Goal: Task Accomplishment & Management: Manage account settings

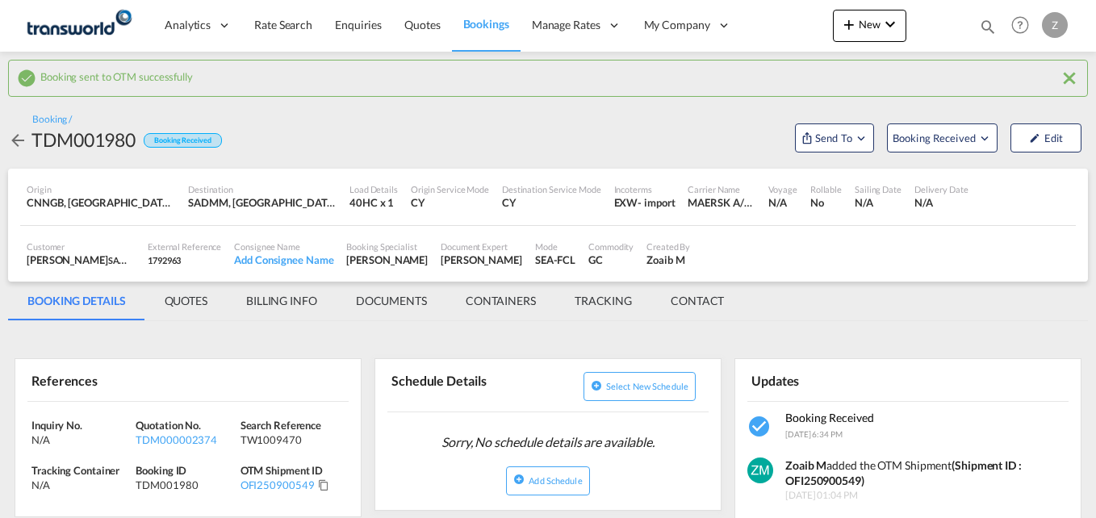
scroll to position [33, 0]
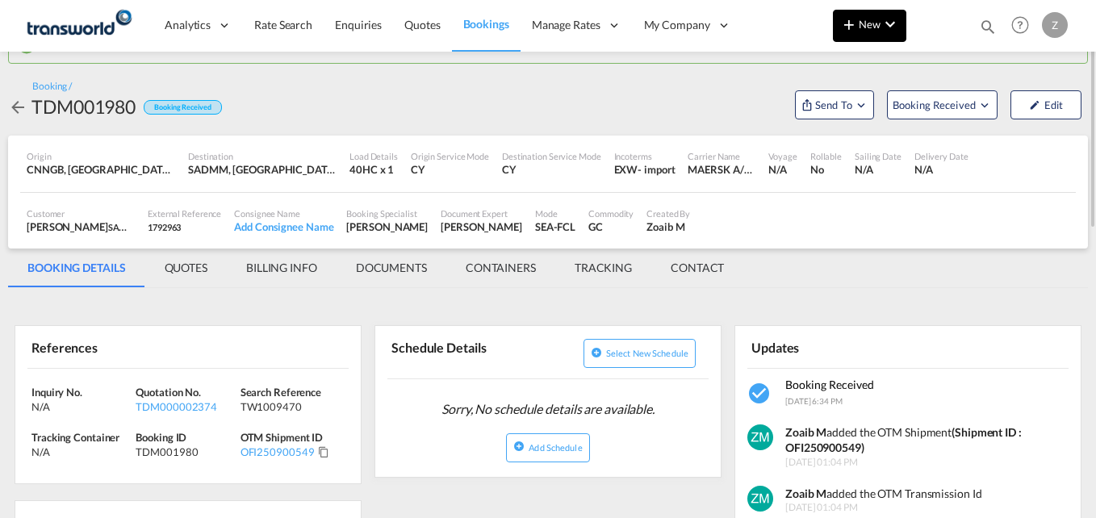
click at [853, 40] on button "New" at bounding box center [869, 26] width 73 height 32
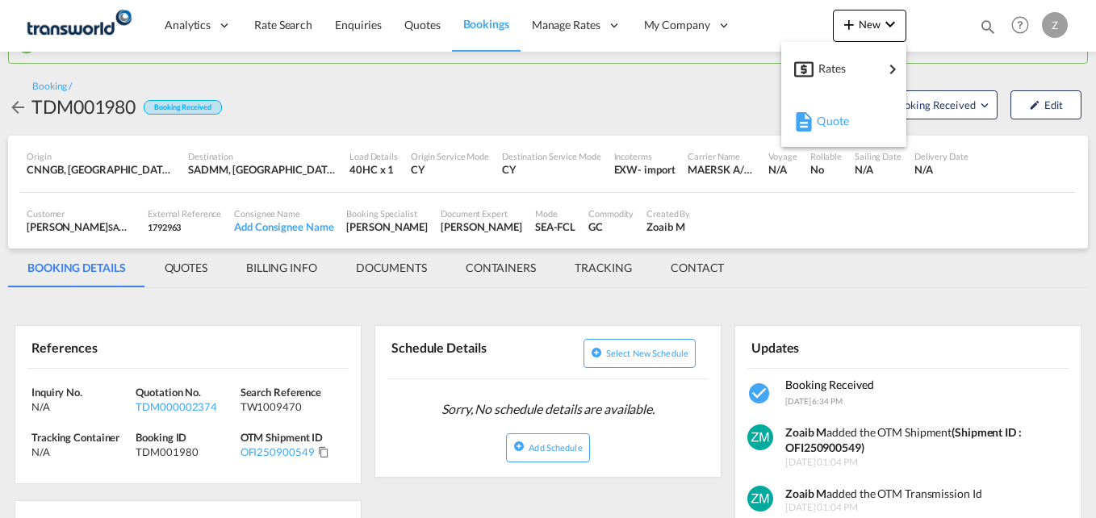
click at [813, 122] on md-icon "button" at bounding box center [803, 121] width 19 height 19
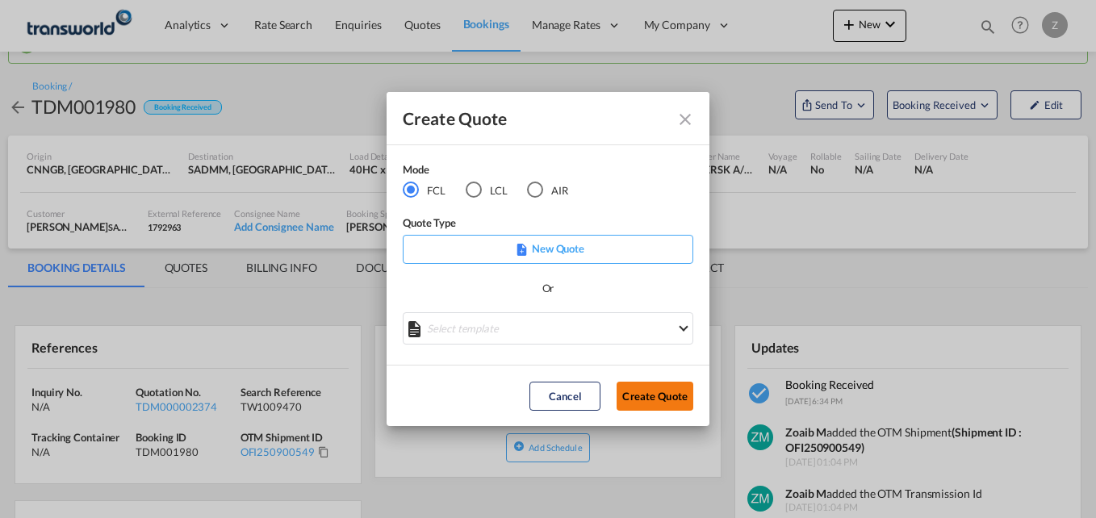
click at [647, 401] on button "Create Quote" at bounding box center [655, 396] width 77 height 29
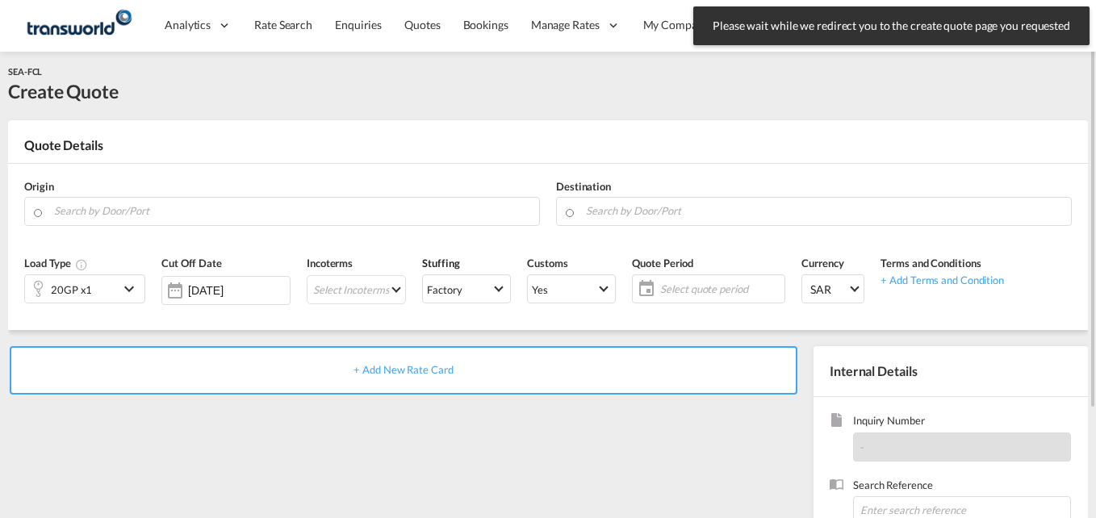
scroll to position [2, 0]
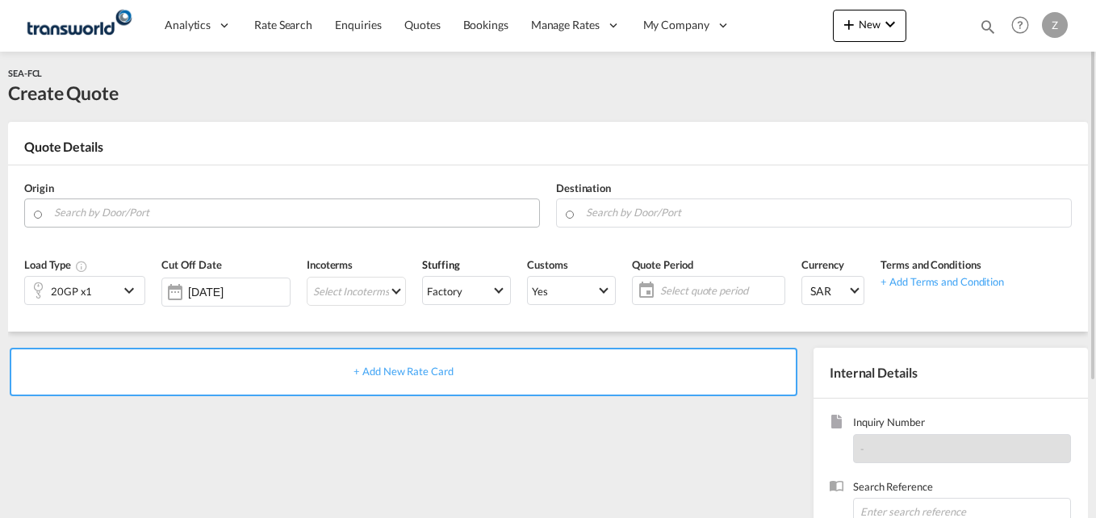
click at [119, 211] on input "Search by Door/Port" at bounding box center [292, 213] width 477 height 28
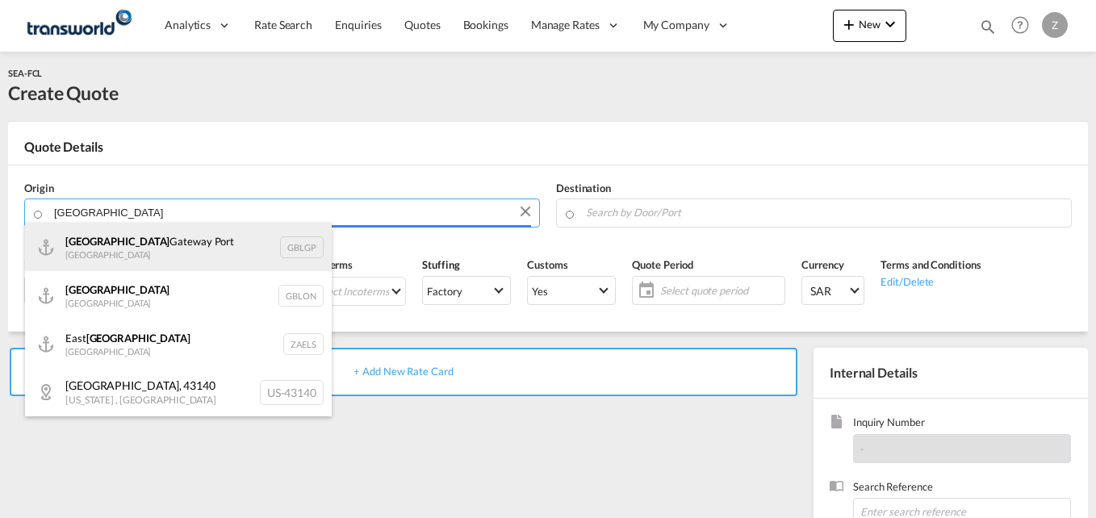
click at [184, 240] on div "[GEOGRAPHIC_DATA] [GEOGRAPHIC_DATA] [GEOGRAPHIC_DATA]" at bounding box center [178, 247] width 307 height 48
type input "[GEOGRAPHIC_DATA], [GEOGRAPHIC_DATA]"
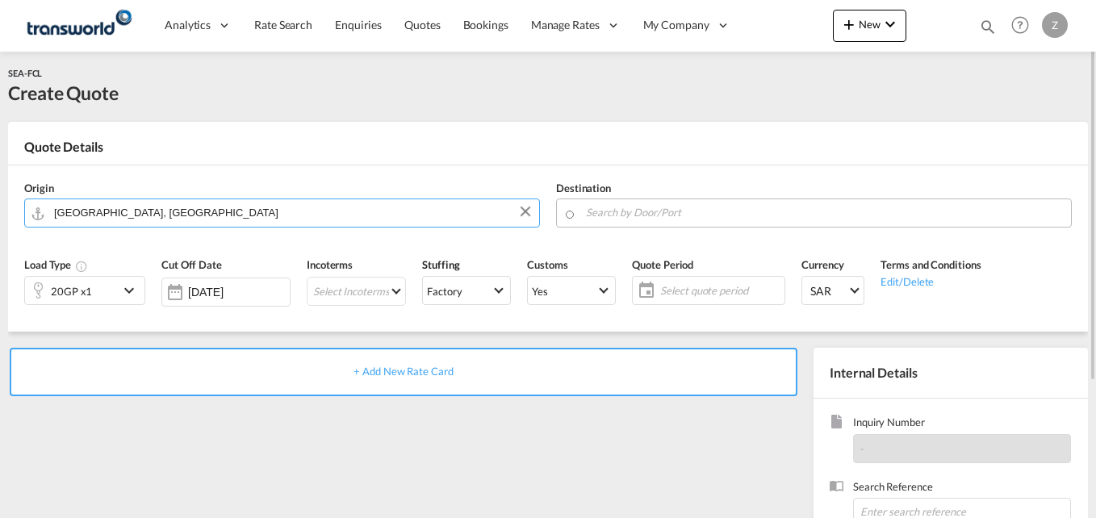
click at [669, 220] on input "Search by Door/Port" at bounding box center [824, 213] width 477 height 28
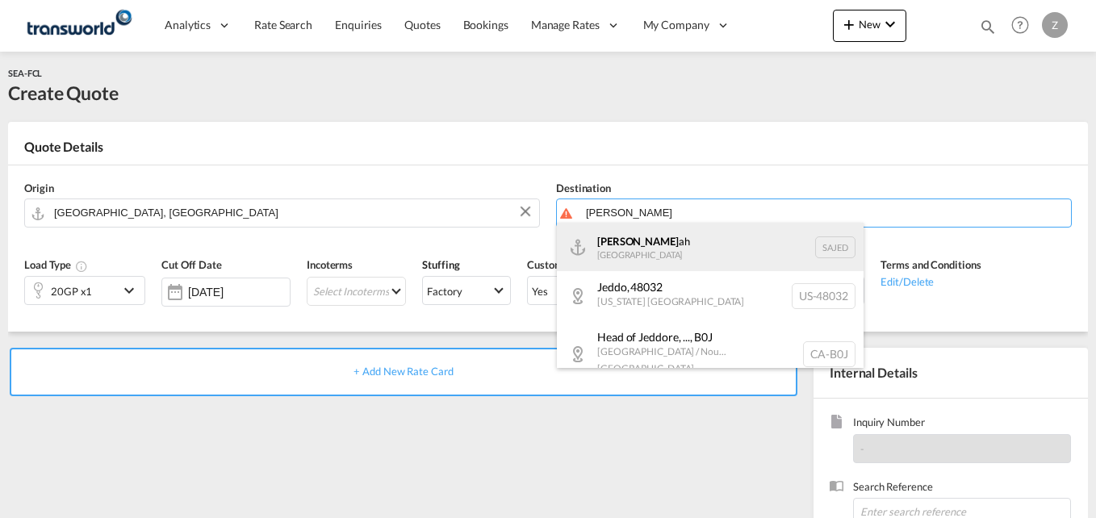
click at [647, 257] on div "[DEMOGRAPHIC_DATA] ah [GEOGRAPHIC_DATA] SAJED" at bounding box center [710, 247] width 307 height 48
type input "Jeddah, SAJED"
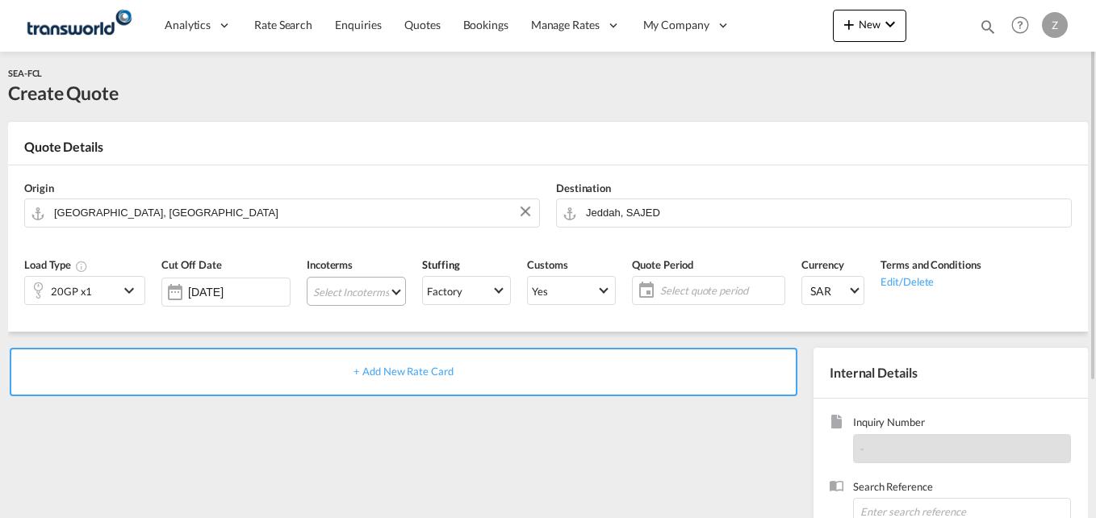
click at [374, 292] on md-select "Select Incoterms EXW - import Ex Works DAP - export Delivered at Place FAS - im…" at bounding box center [356, 291] width 99 height 29
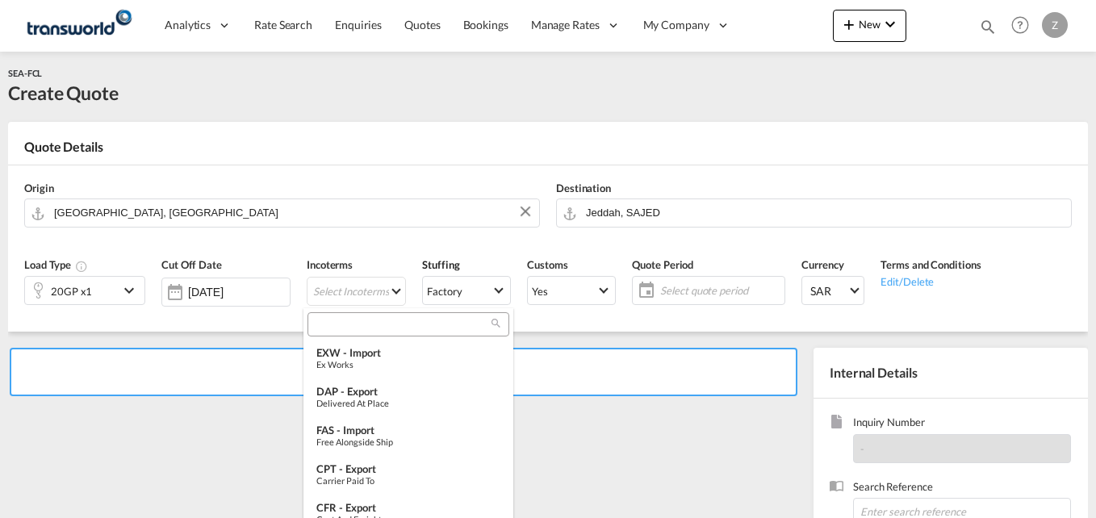
click at [358, 329] on input "search" at bounding box center [401, 324] width 179 height 15
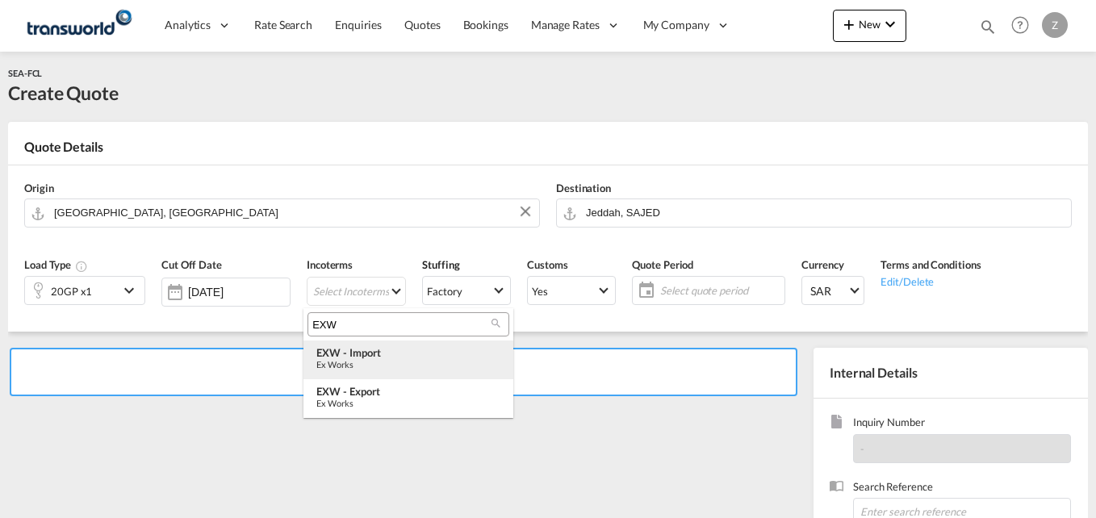
type input "EXW"
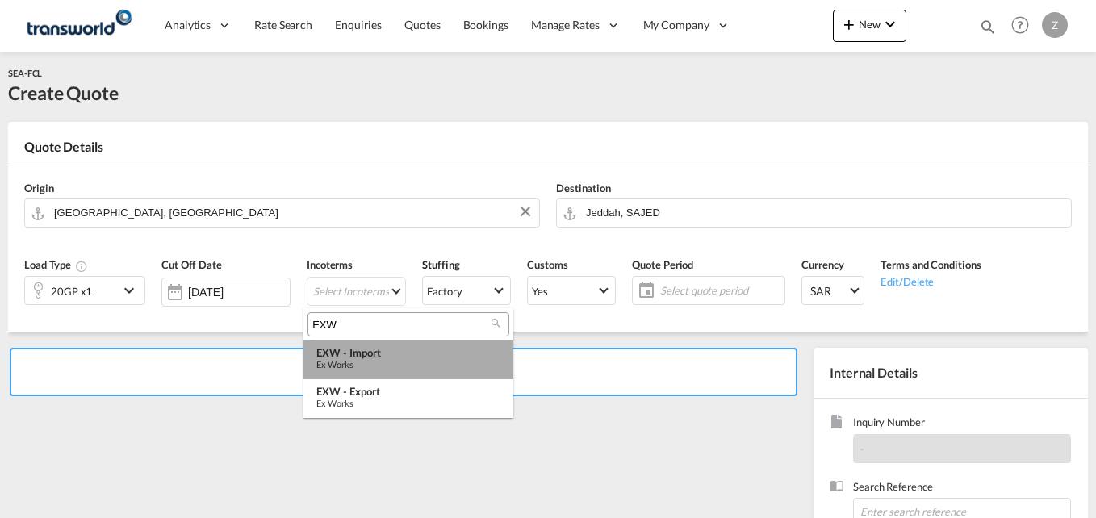
click at [354, 356] on div "EXW - import" at bounding box center [408, 352] width 184 height 13
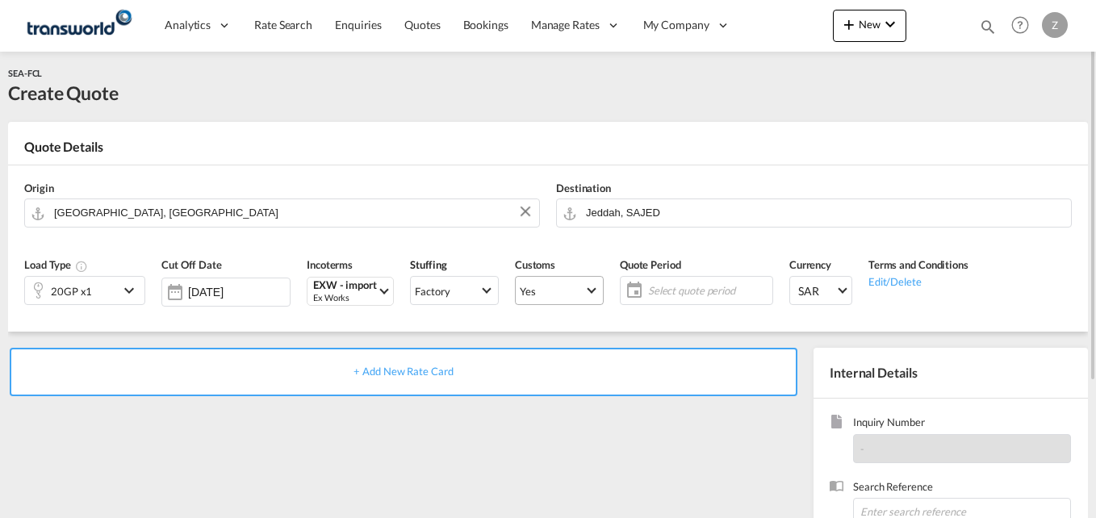
click at [537, 281] on md-select-value "Yes" at bounding box center [559, 290] width 87 height 23
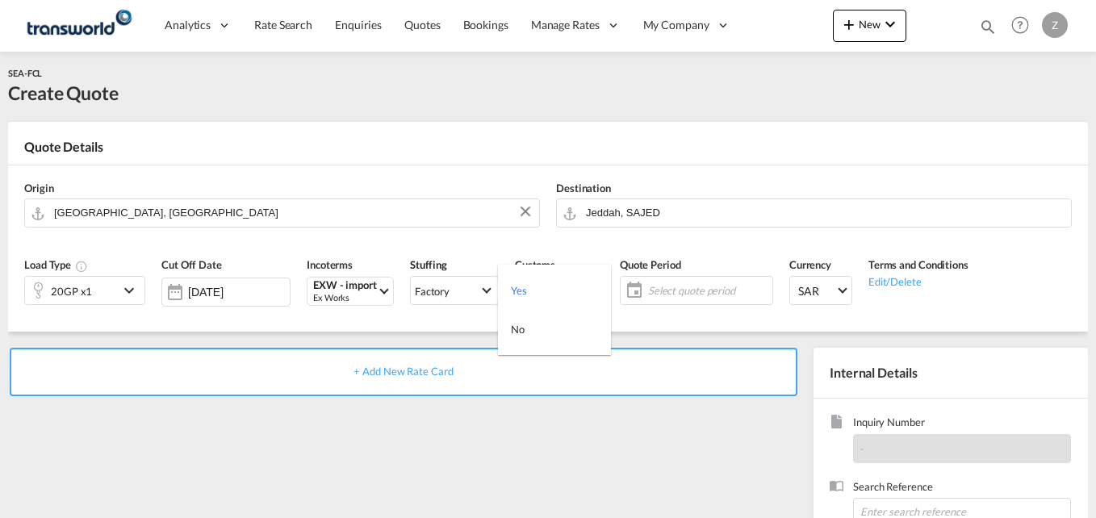
click at [659, 284] on md-backdrop at bounding box center [548, 259] width 1096 height 518
click at [659, 284] on span "Select quote period" at bounding box center [708, 290] width 120 height 15
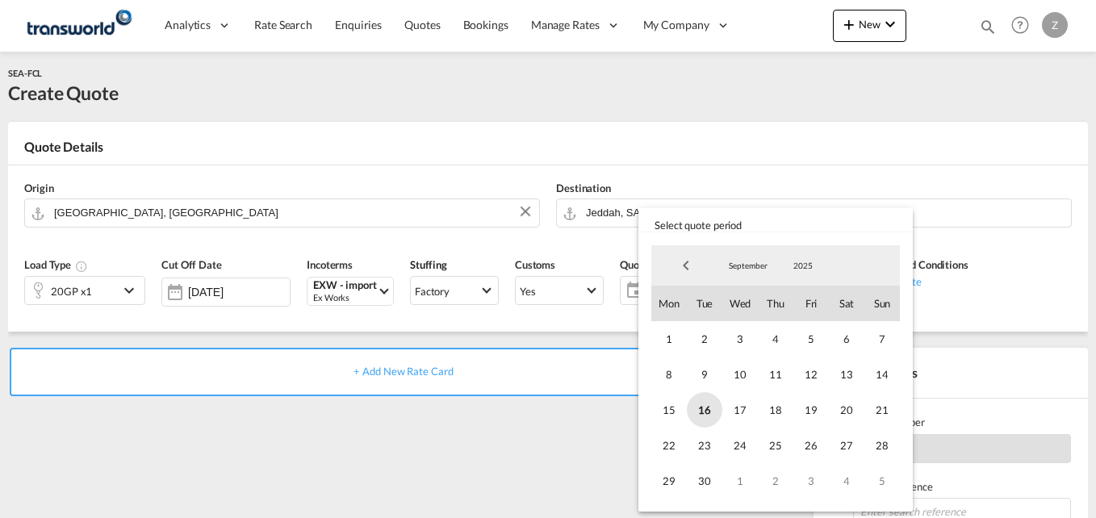
click at [707, 407] on span "16" at bounding box center [705, 410] width 36 height 36
click at [706, 480] on span "30" at bounding box center [705, 481] width 36 height 36
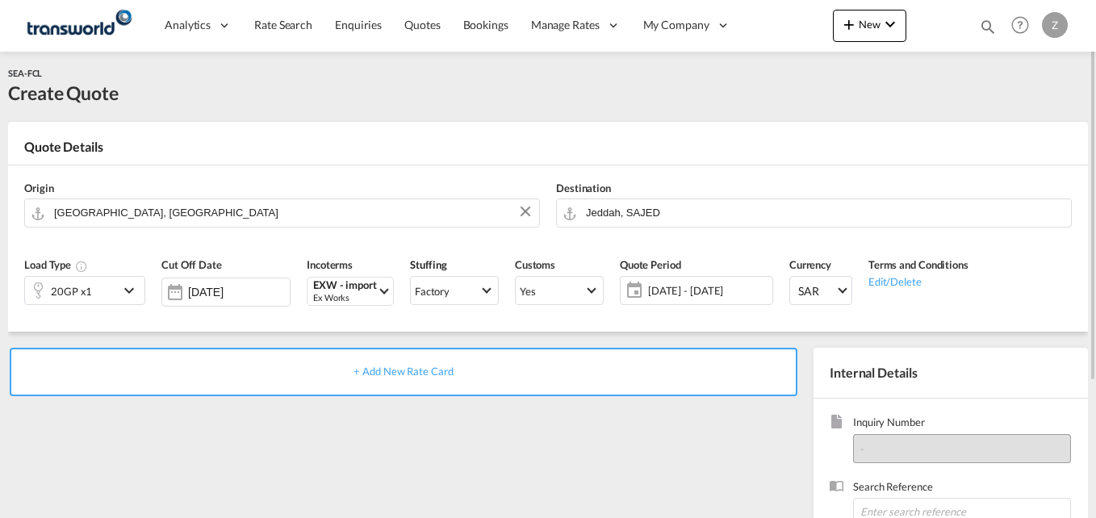
scroll to position [89, 0]
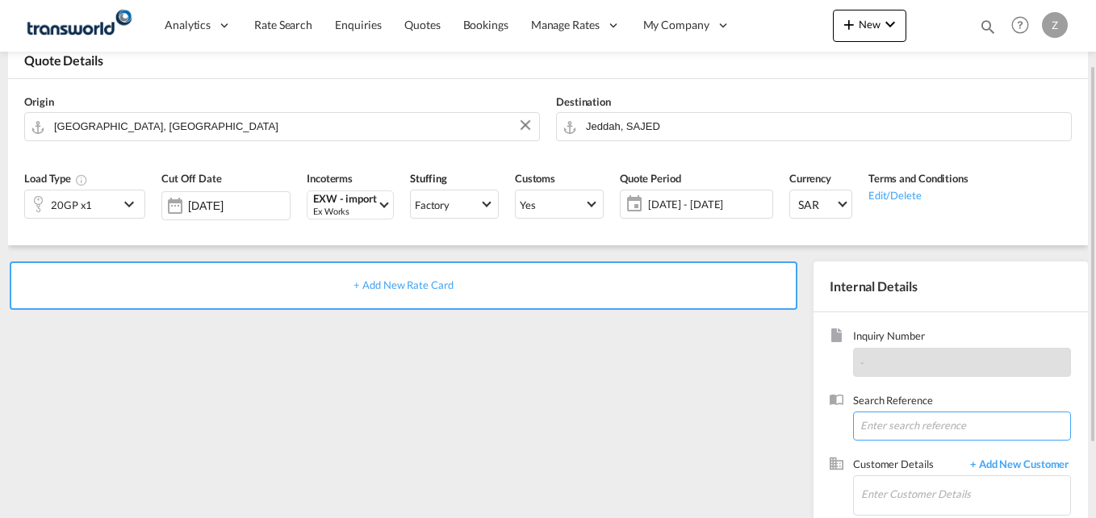
click at [891, 428] on input at bounding box center [962, 426] width 218 height 29
paste input "TW1408159"
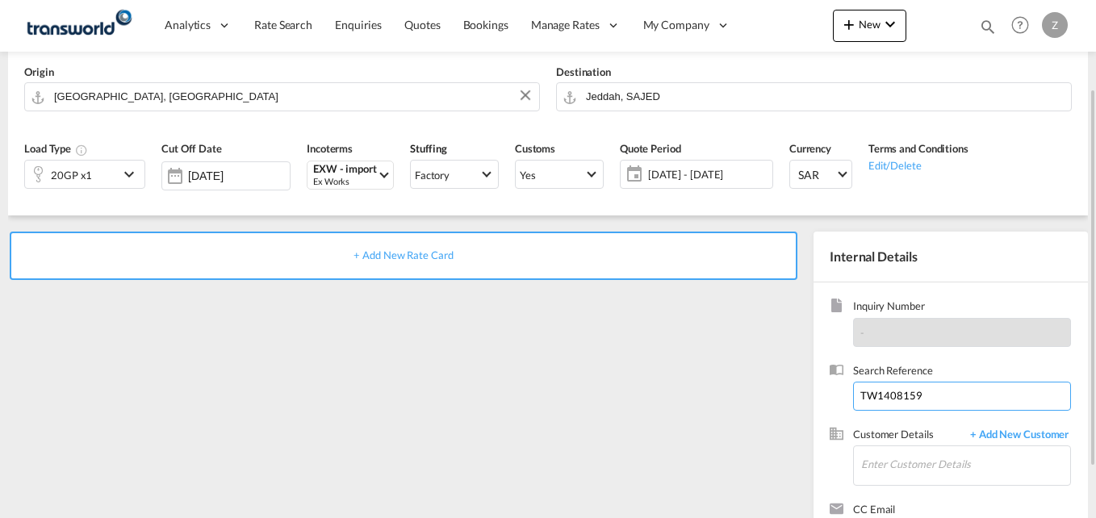
scroll to position [119, 0]
type input "TW1408159"
click at [872, 471] on input "Enter Customer Details" at bounding box center [965, 464] width 209 height 36
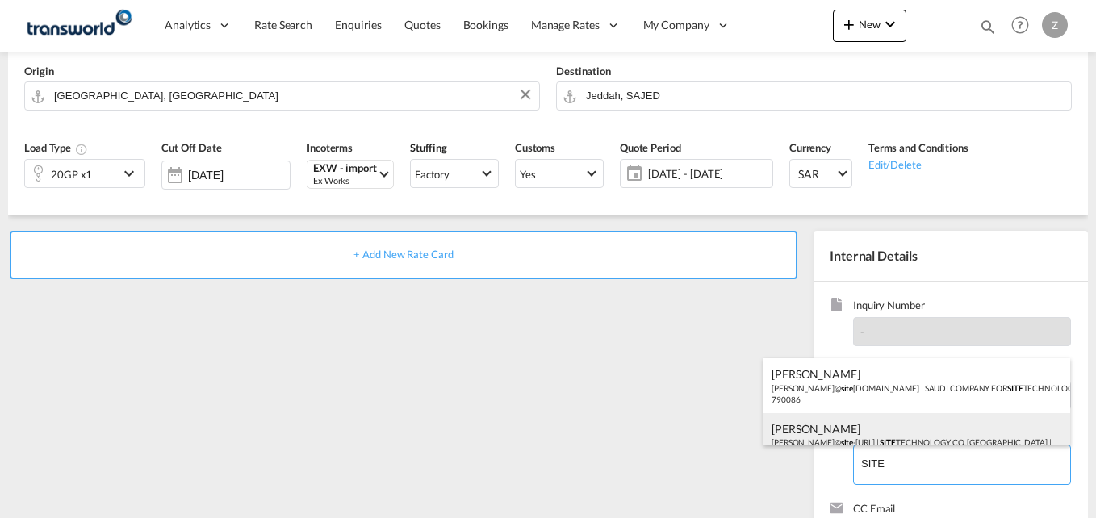
click at [841, 427] on div "[PERSON_NAME]@ site -[URL] | SITE TECHNOLOGY CO. [GEOGRAPHIC_DATA] | 1798848" at bounding box center [917, 440] width 307 height 55
type input "SITE TECHNOLOGY CO. [GEOGRAPHIC_DATA], [PERSON_NAME], [PERSON_NAME][EMAIL_ADDRE…"
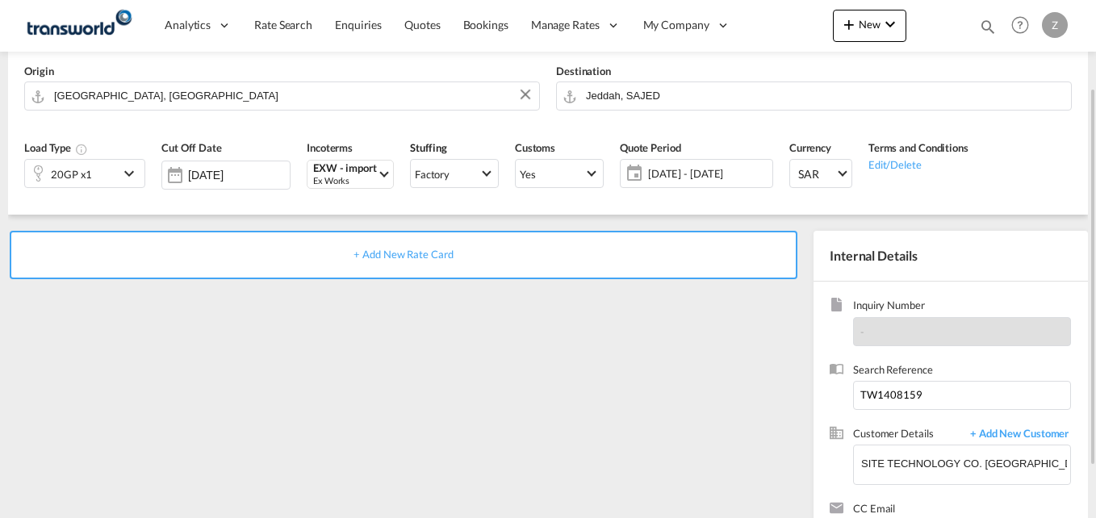
click at [420, 266] on div "+ Add New Rate Card" at bounding box center [404, 255] width 788 height 48
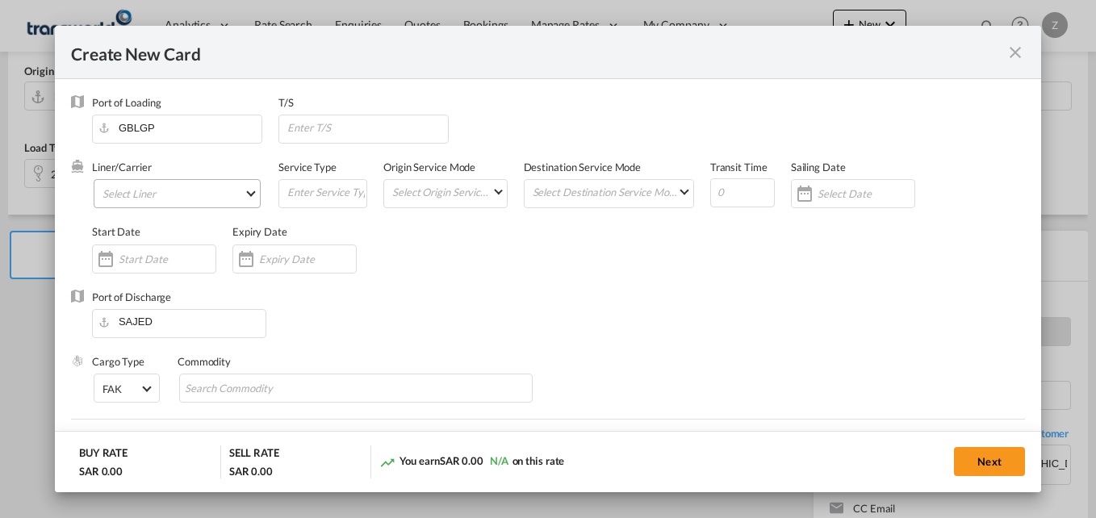
type input "Basic Ocean Freight"
select select "per equipment"
click at [152, 189] on md-select "Select Liner 2HM LOGISTICS D.O.O 2HM LOGISTICS D.O.O. / TWKS-KOPER 3P LOGISTICS…" at bounding box center [177, 193] width 167 height 29
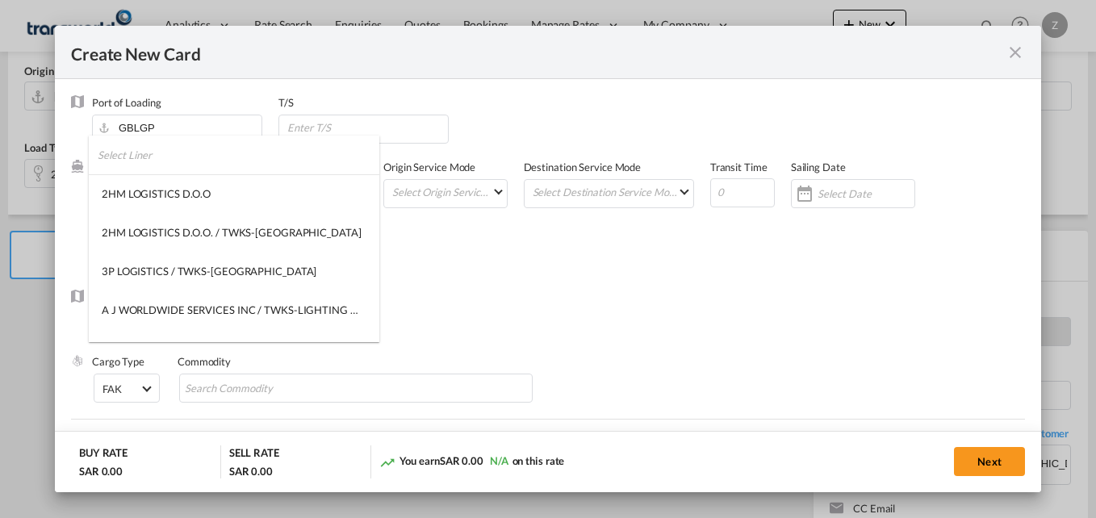
click at [159, 153] on input "search" at bounding box center [239, 155] width 282 height 39
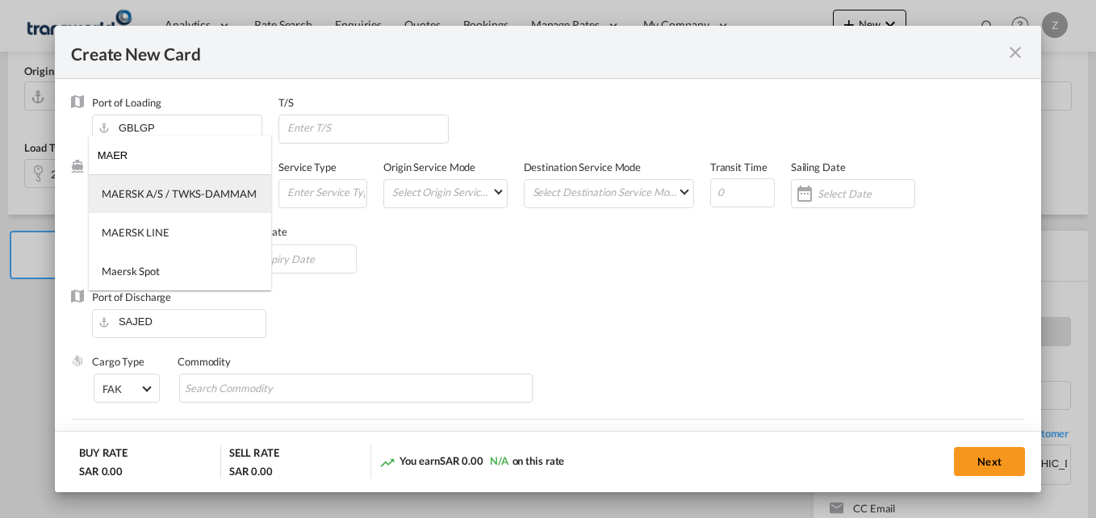
type input "MAER"
click at [177, 200] on div "MAERSK A/S / TWKS-DAMMAM" at bounding box center [179, 193] width 155 height 15
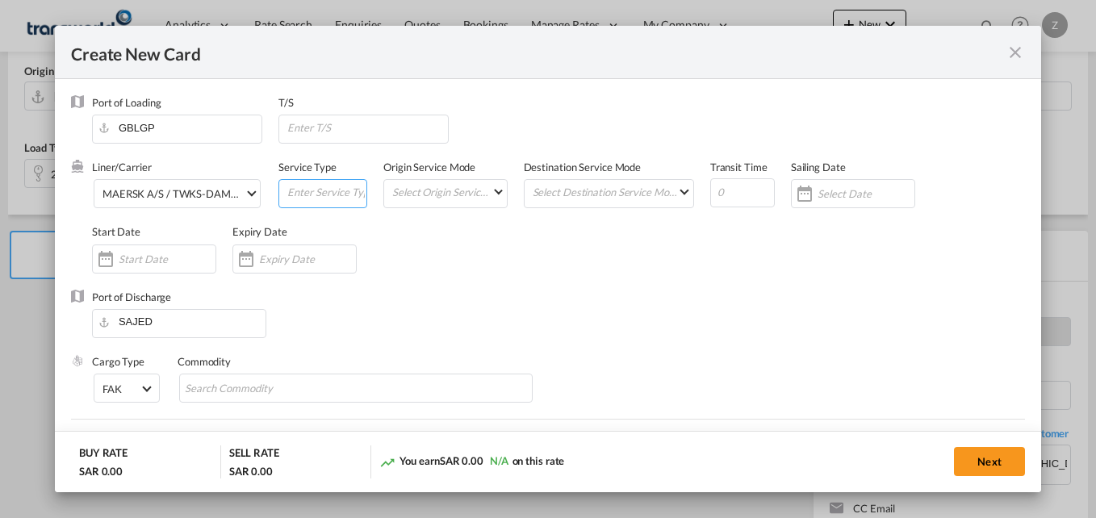
click at [305, 186] on input "Create New Card ..." at bounding box center [326, 192] width 81 height 24
type input "FCL-SEA"
click at [420, 197] on md-select "Select Origin Service Mode SD [GEOGRAPHIC_DATA]" at bounding box center [448, 191] width 115 height 23
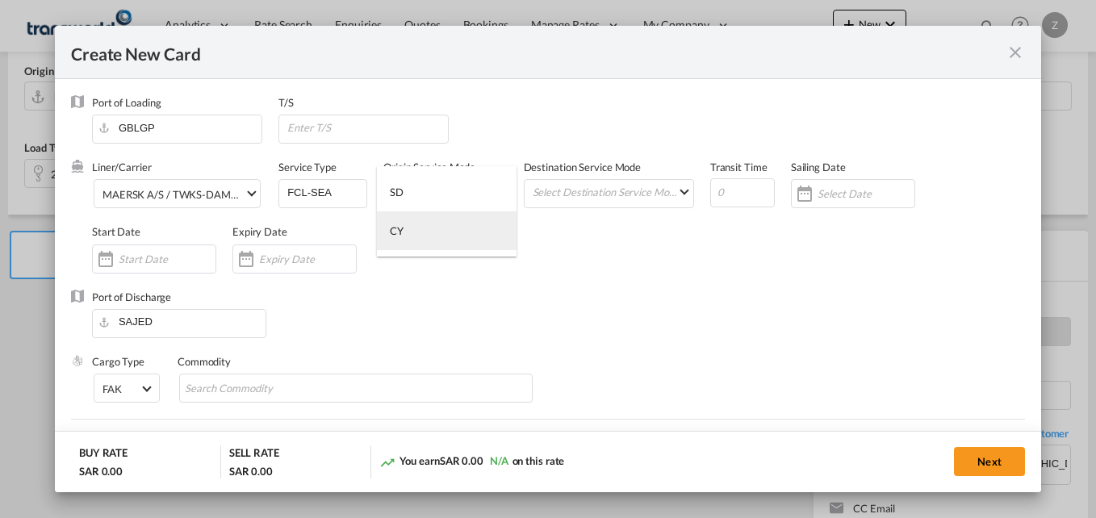
click at [404, 232] on md-option "CY" at bounding box center [447, 231] width 140 height 39
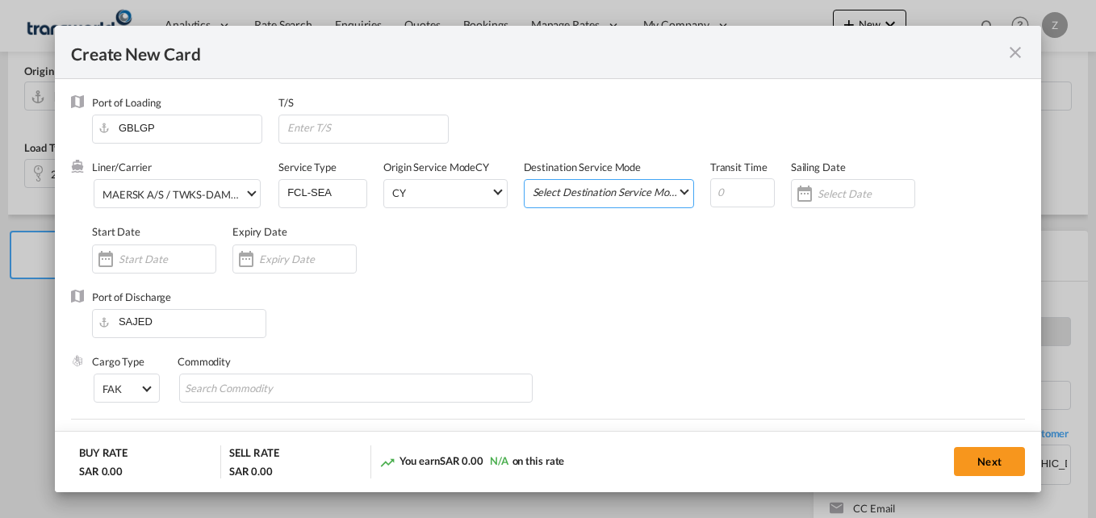
click at [639, 182] on md-select "Select Destination Service Mode SD [GEOGRAPHIC_DATA]" at bounding box center [612, 191] width 162 height 23
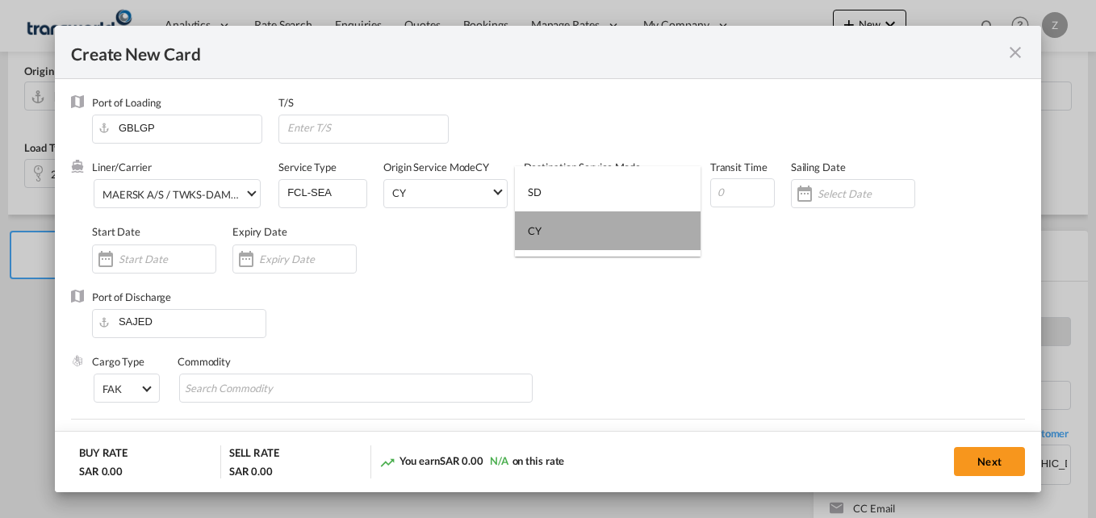
click at [544, 237] on md-option "CY" at bounding box center [608, 231] width 186 height 39
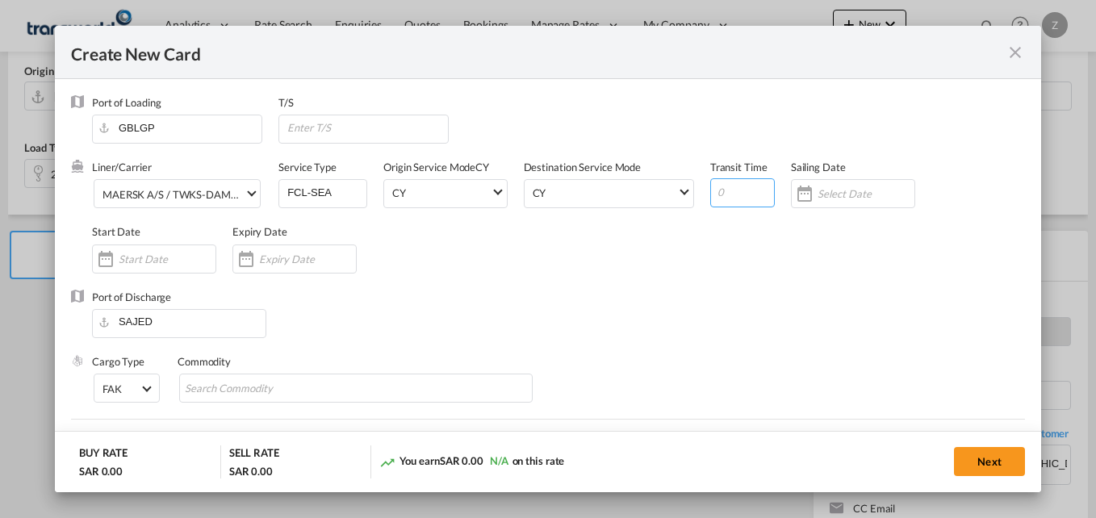
click at [740, 193] on input "Create New Card ..." at bounding box center [742, 192] width 65 height 29
type input "30"
click at [143, 262] on input "Create New Card ..." at bounding box center [167, 259] width 97 height 13
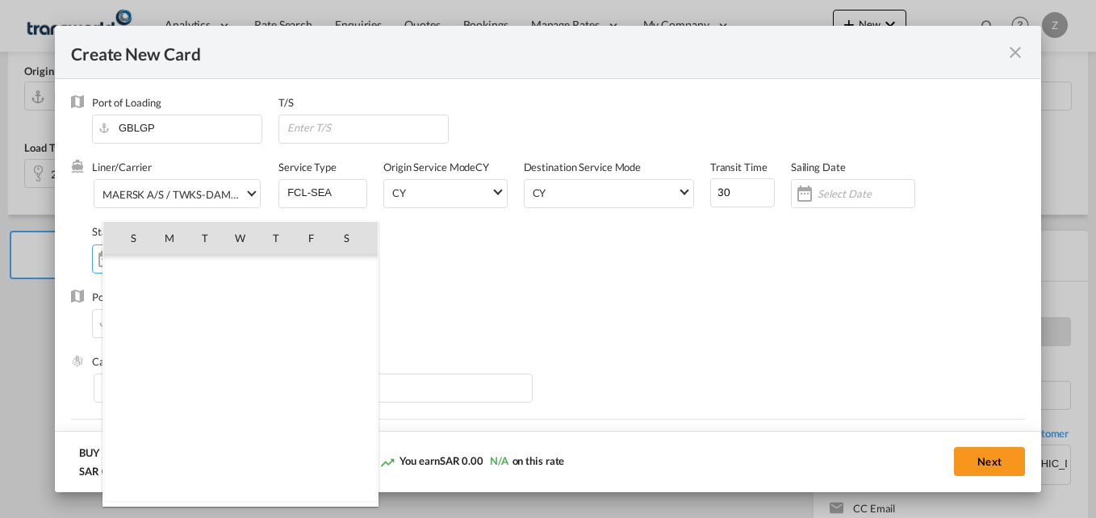
scroll to position [373939, 0]
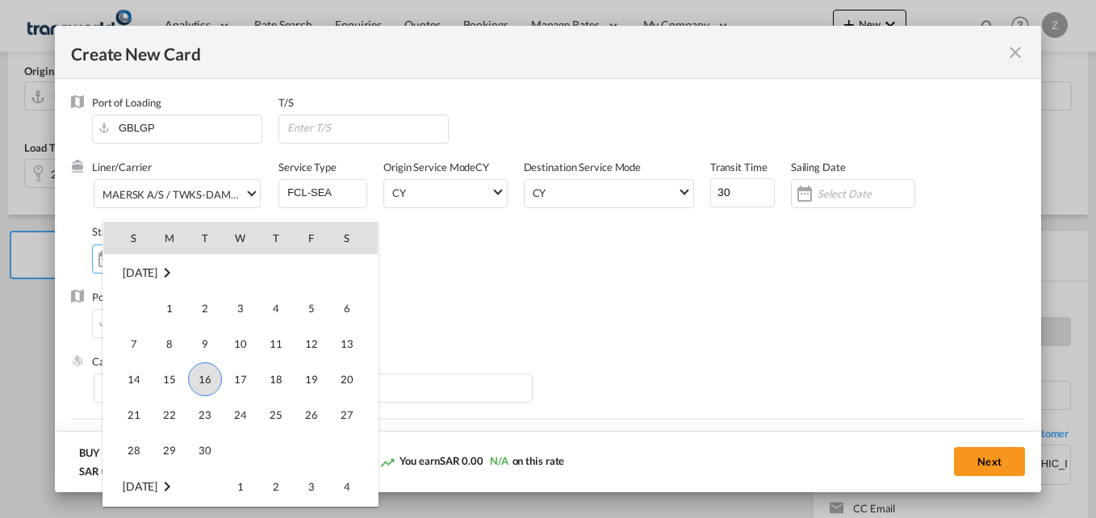
click at [205, 375] on span "16" at bounding box center [205, 379] width 34 height 34
type input "[DATE]"
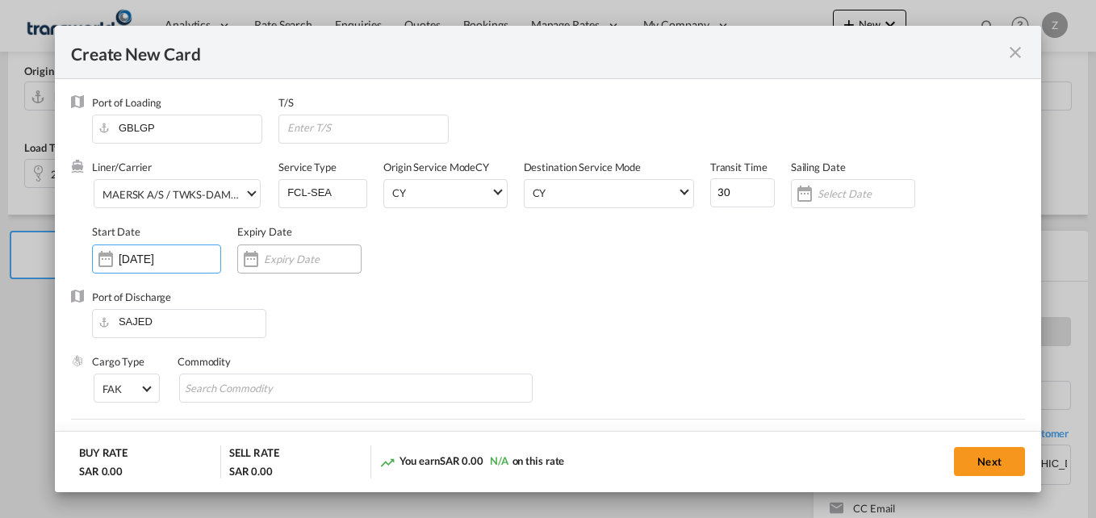
click at [289, 255] on input "Create New Card ..." at bounding box center [312, 259] width 97 height 13
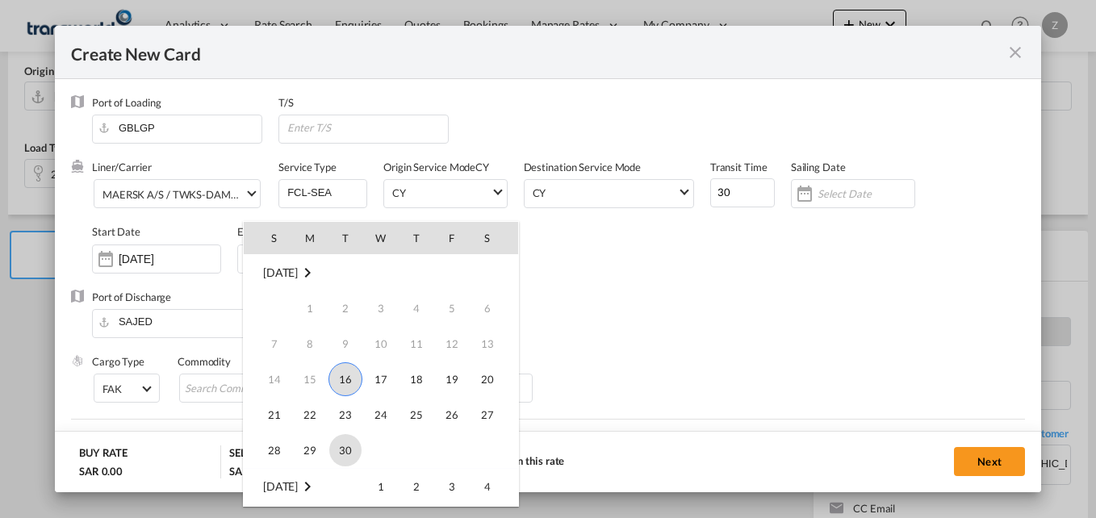
click at [351, 443] on span "30" at bounding box center [345, 450] width 32 height 32
type input "[DATE]"
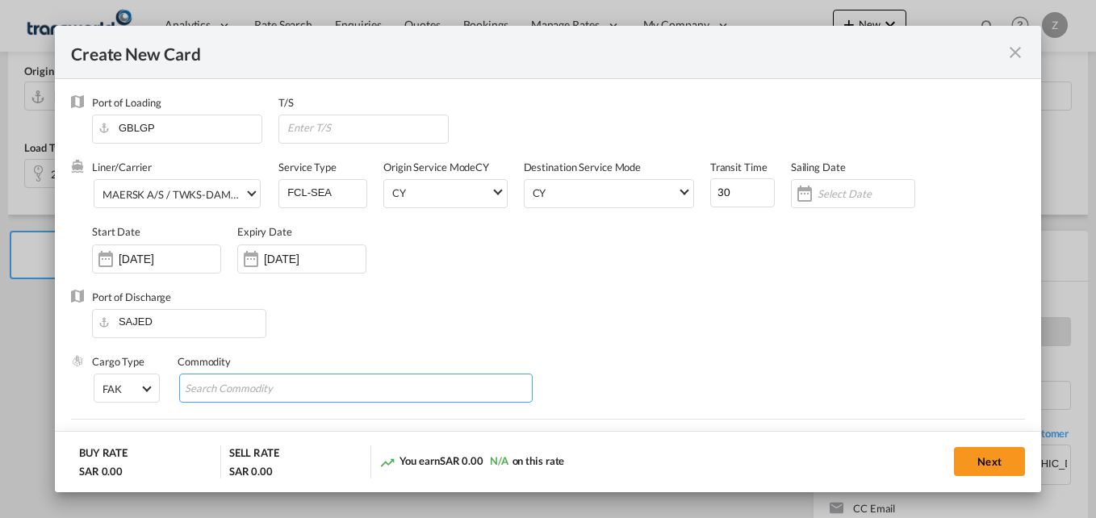
click at [278, 392] on input "Chips input." at bounding box center [259, 389] width 148 height 26
type input "GC"
click at [548, 267] on div "Liner/Carrier MAERSK A/S / TWKS-DAMMAM Service Type FCL-SEA Origin Service Mode…" at bounding box center [558, 224] width 933 height 129
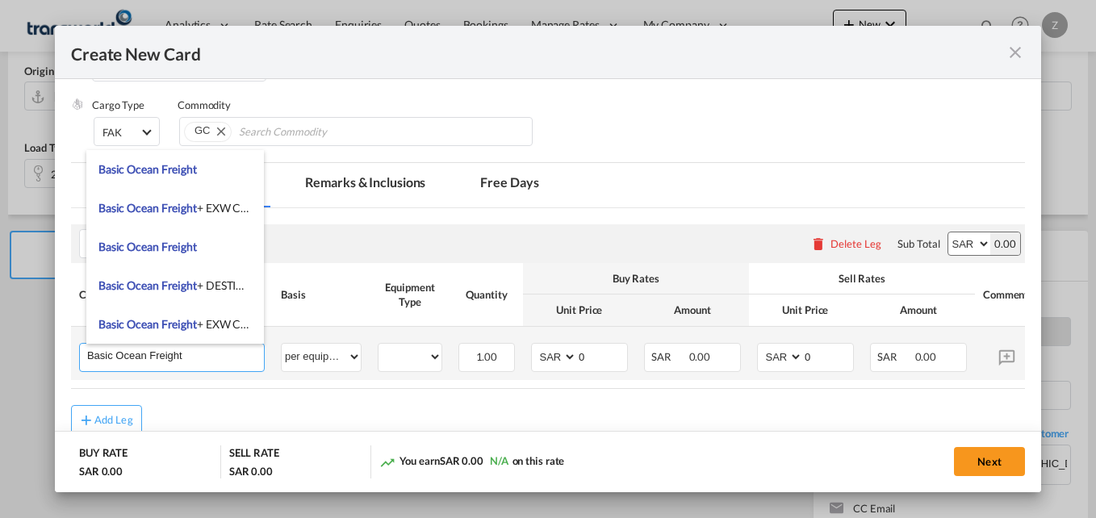
click at [219, 362] on input "Basic Ocean Freight" at bounding box center [175, 356] width 177 height 24
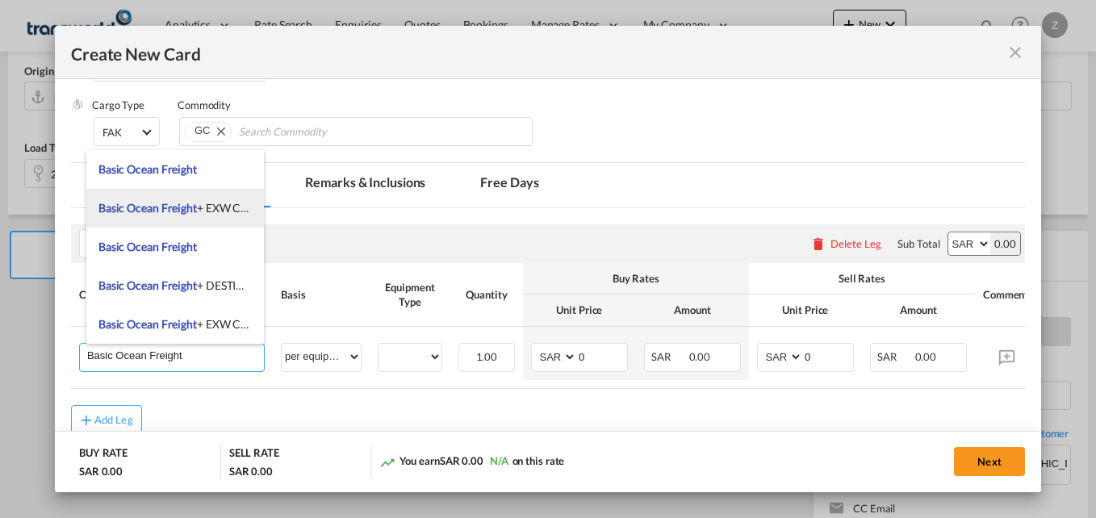
click at [194, 208] on span "Basic Ocean Freight" at bounding box center [147, 208] width 98 height 14
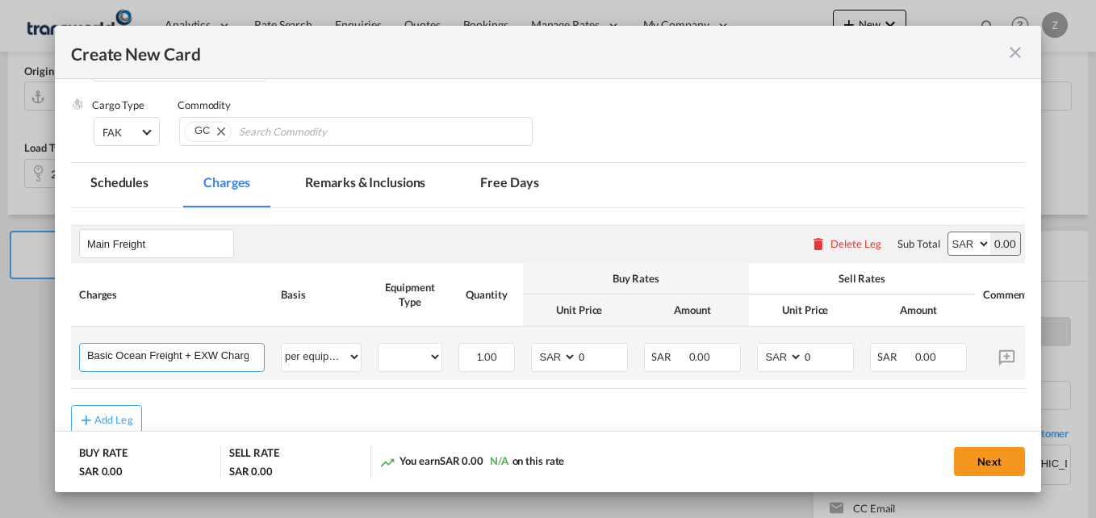
click at [245, 354] on input "Basic Ocean Freight + EXW Charges" at bounding box center [175, 356] width 177 height 24
click at [253, 357] on input "Basic Ocean Freight + EXW Charges" at bounding box center [175, 356] width 177 height 24
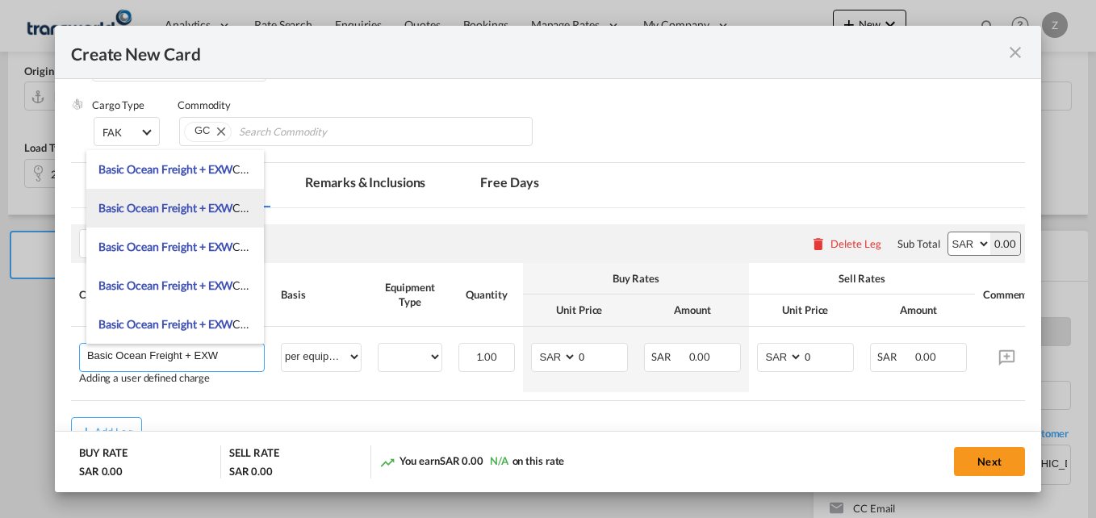
click at [201, 214] on span "Basic Ocean Freight + EXW" at bounding box center [165, 208] width 135 height 14
type input "Basic Ocean Freight + EXW Charges + Clearance and delivery"
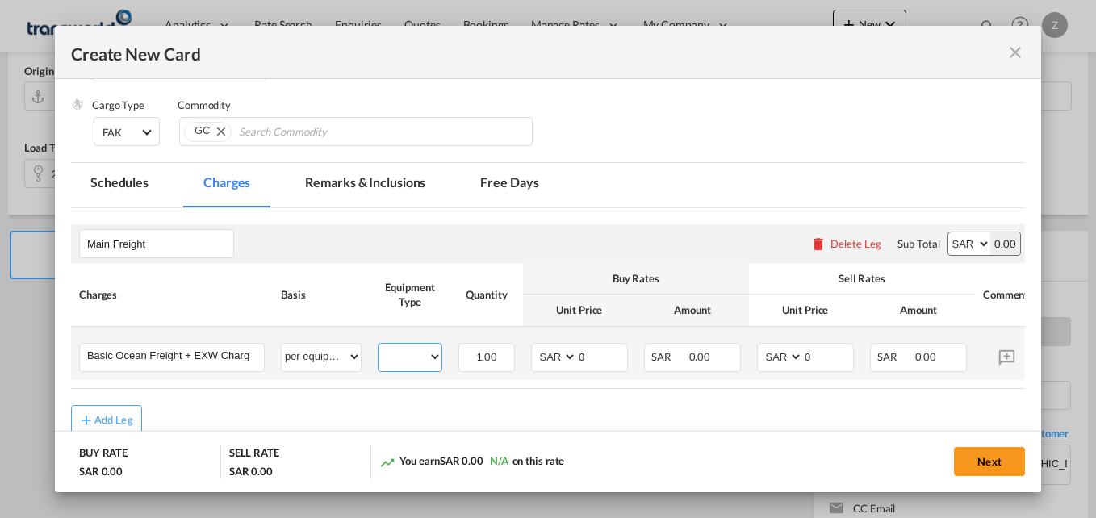
click at [421, 356] on select "20GP" at bounding box center [410, 357] width 63 height 22
select select "20GP"
click at [379, 346] on select "20GP" at bounding box center [410, 357] width 63 height 22
click at [559, 359] on select "AED AFN ALL AMD ANG AOA ARS AUD AWG AZN BAM BBD BDT BGN BHD BIF BMD BND BOB BRL…" at bounding box center [555, 357] width 42 height 22
click at [558, 354] on select "AED AFN ALL AMD ANG AOA ARS AUD AWG AZN BAM BBD BDT BGN BHD BIF BMD BND BOB BRL…" at bounding box center [555, 357] width 42 height 22
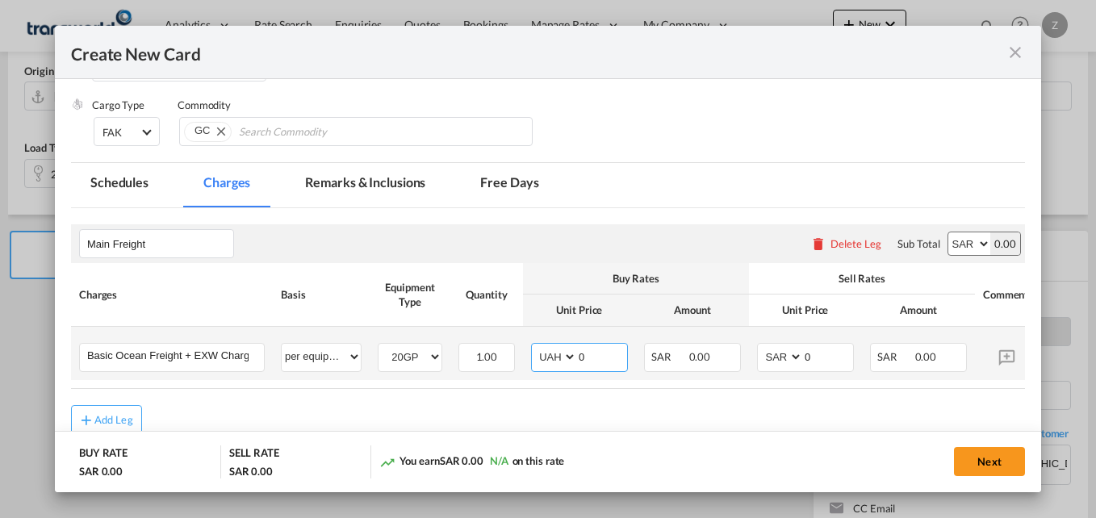
select select "string:USD"
click at [604, 358] on input "0" at bounding box center [602, 356] width 50 height 24
type input "1820"
click at [849, 363] on input "0" at bounding box center [828, 356] width 50 height 24
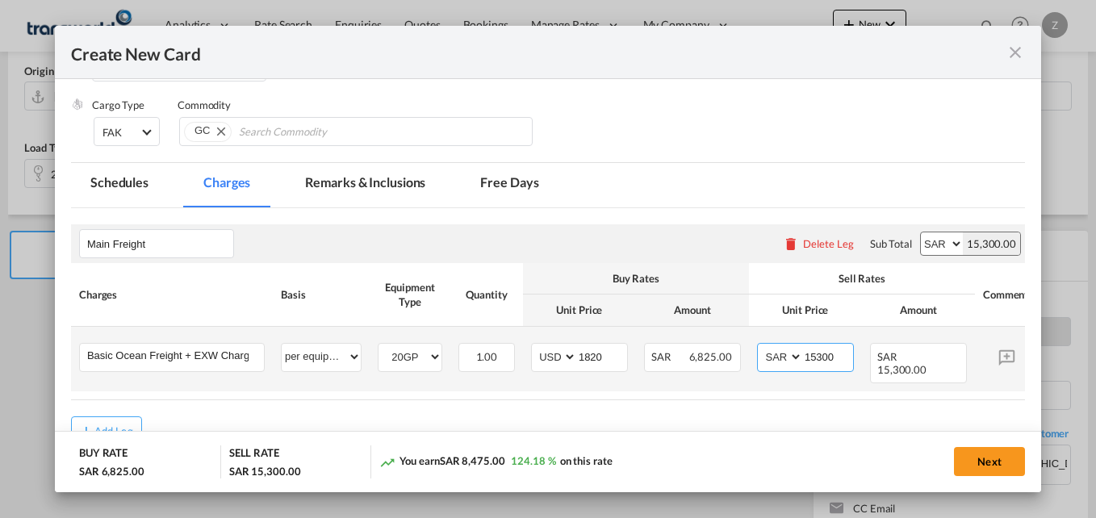
type input "15300"
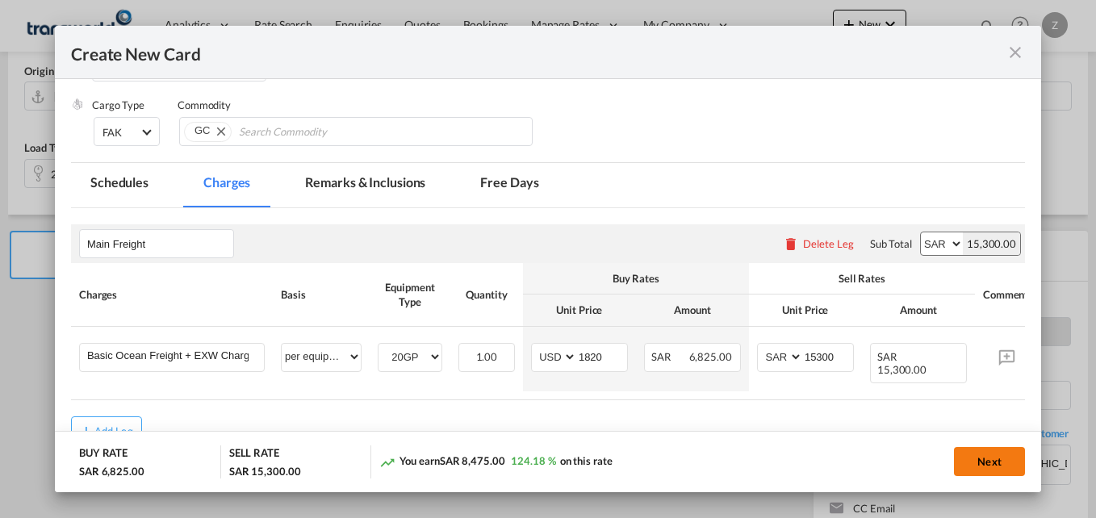
click at [992, 467] on button "Next" at bounding box center [989, 461] width 71 height 29
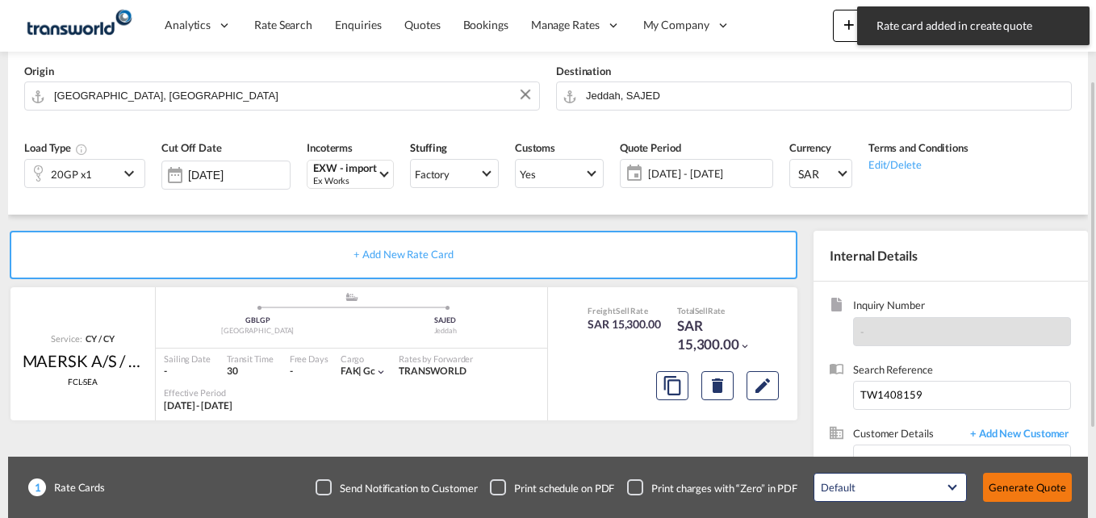
click at [1002, 480] on button "Generate Quote" at bounding box center [1027, 487] width 89 height 29
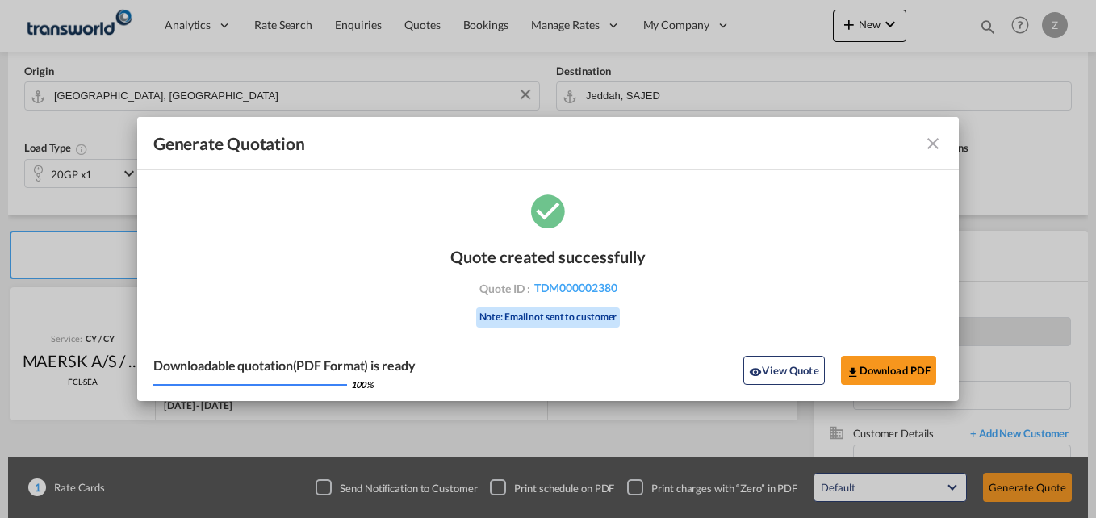
click at [932, 149] on md-icon "icon-close fg-AAA8AD cursor m-0" at bounding box center [933, 143] width 19 height 19
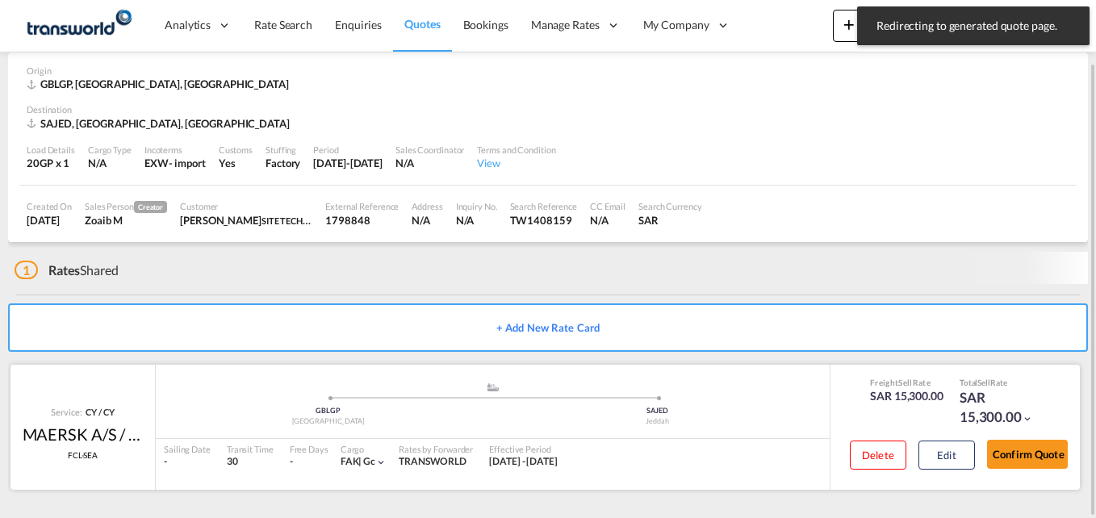
scroll to position [70, 0]
click at [1022, 454] on button "Confirm Quote" at bounding box center [1027, 454] width 81 height 29
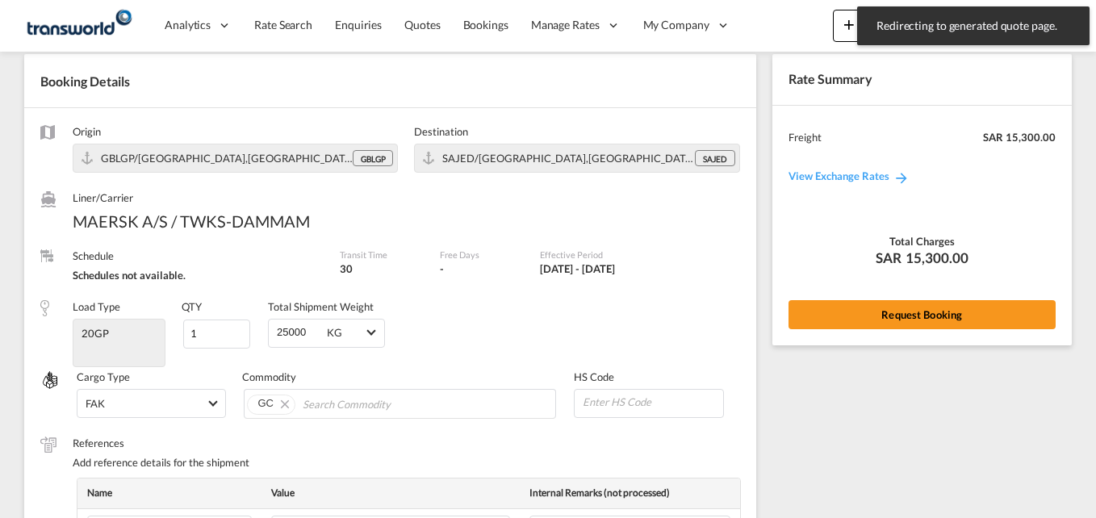
scroll to position [625, 0]
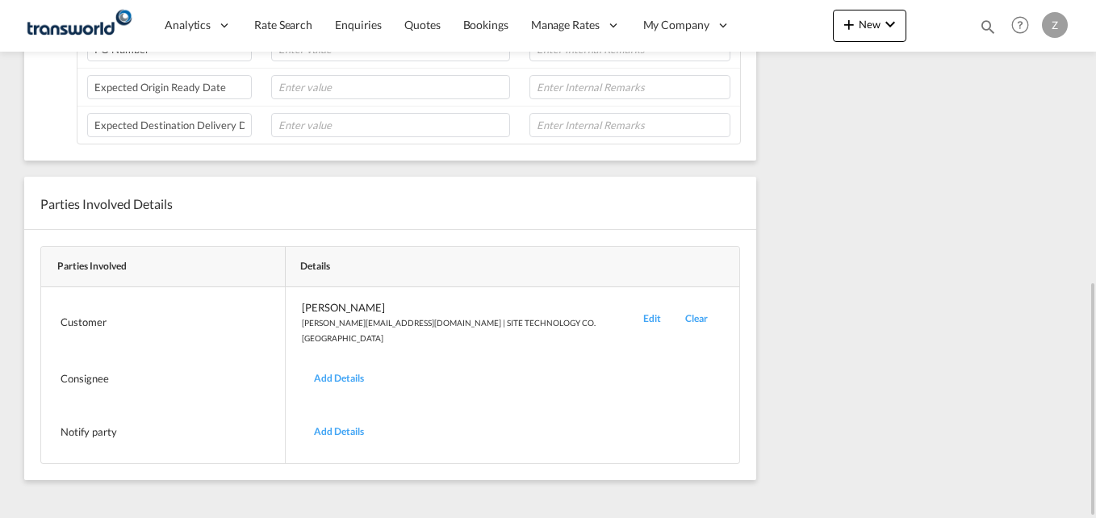
click at [631, 315] on div "Edit" at bounding box center [652, 322] width 42 height 44
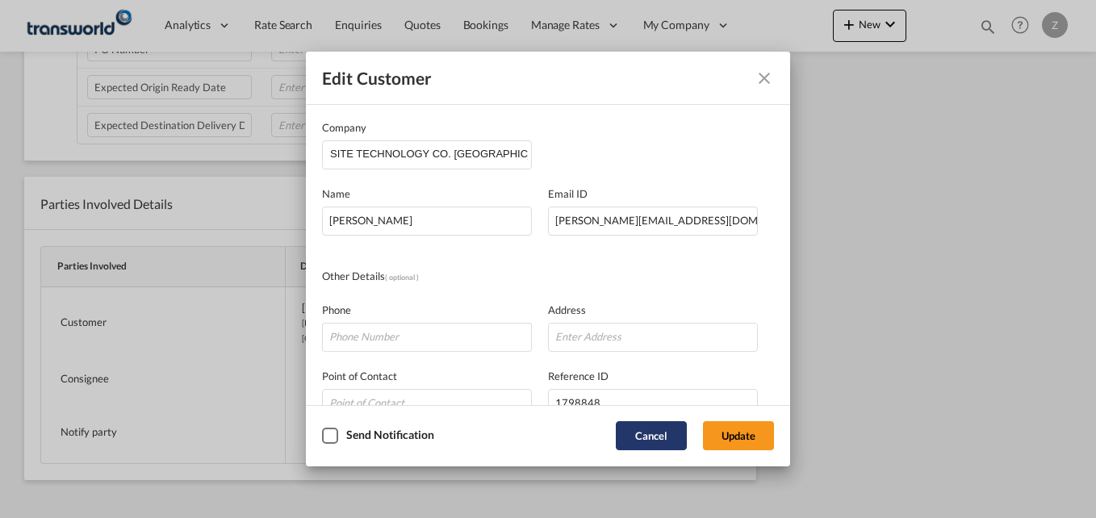
click at [646, 449] on button "Cancel" at bounding box center [651, 435] width 71 height 29
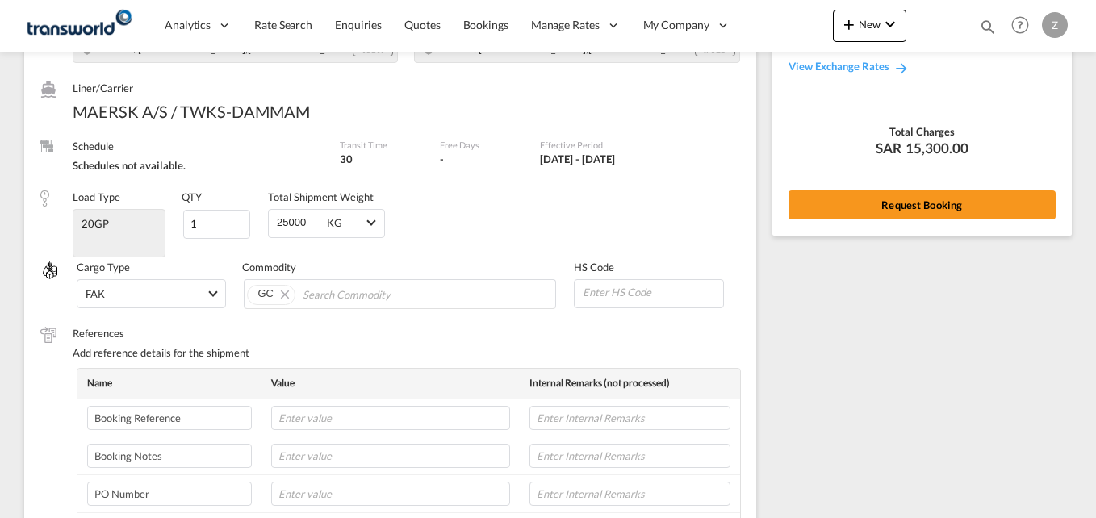
scroll to position [91, 0]
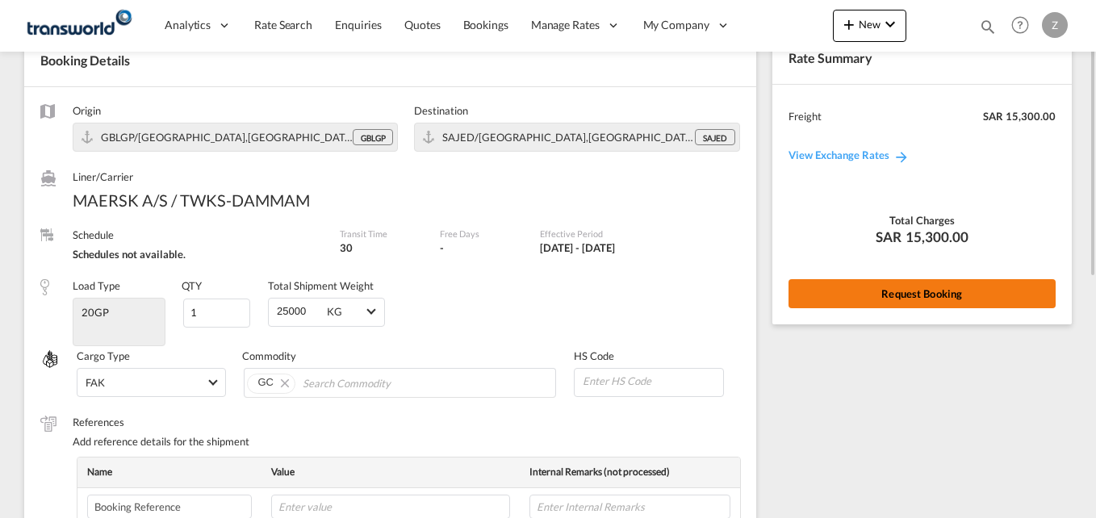
click at [867, 291] on button "Request Booking" at bounding box center [922, 293] width 267 height 29
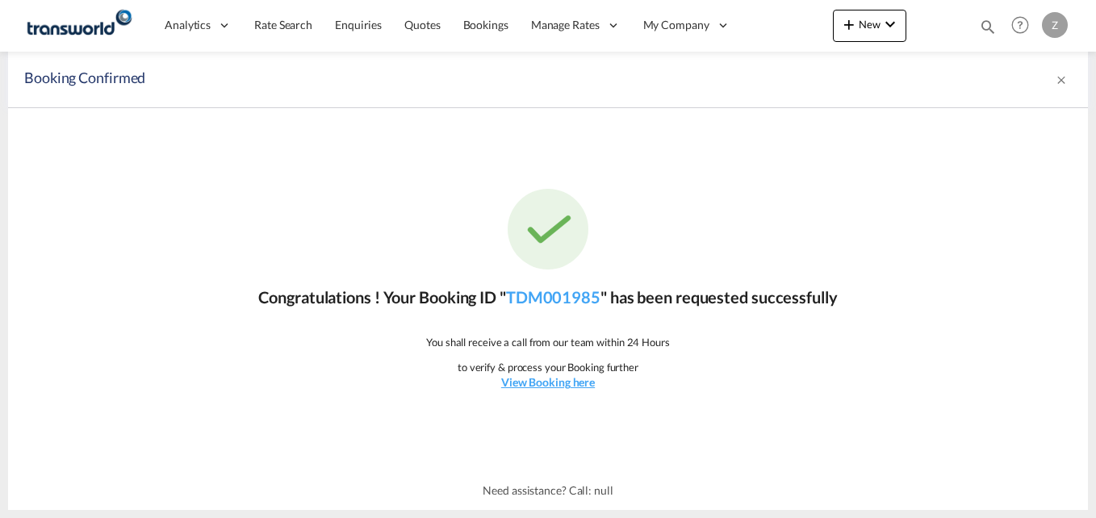
scroll to position [0, 0]
click at [576, 294] on link "TDM001985" at bounding box center [553, 296] width 94 height 19
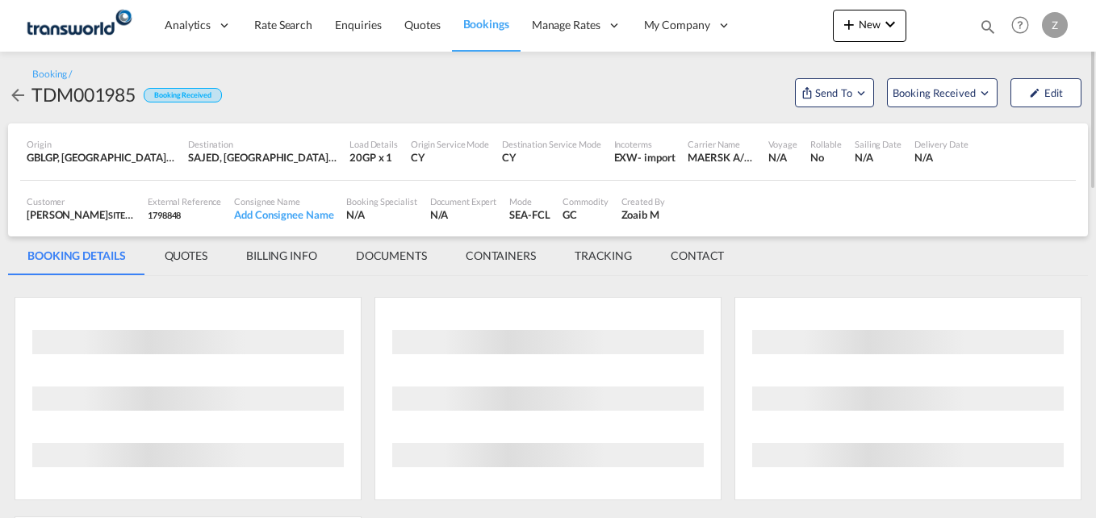
click at [693, 257] on md-tab-item "CONTACT" at bounding box center [697, 256] width 92 height 39
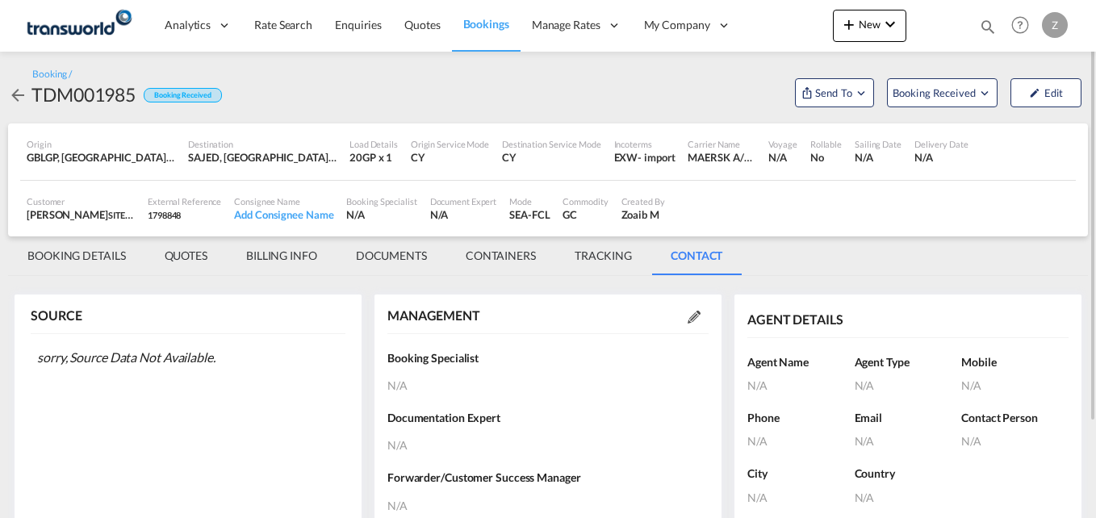
click at [695, 312] on md-icon at bounding box center [694, 317] width 13 height 13
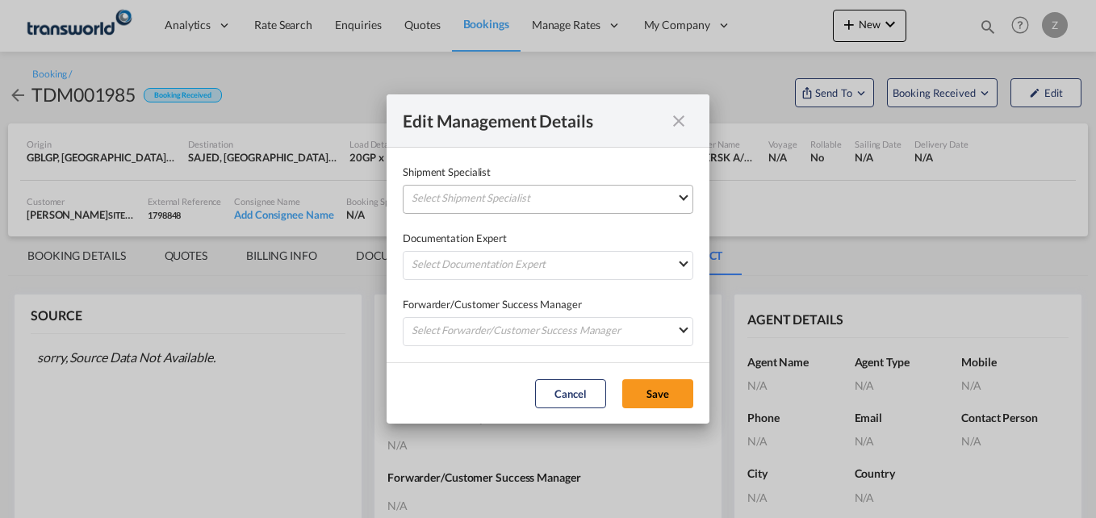
click at [488, 191] on md-select "Select Shipment Specialist [PERSON_NAME] W [PERSON_NAME][EMAIL_ADDRESS][PERSON_…" at bounding box center [548, 199] width 291 height 29
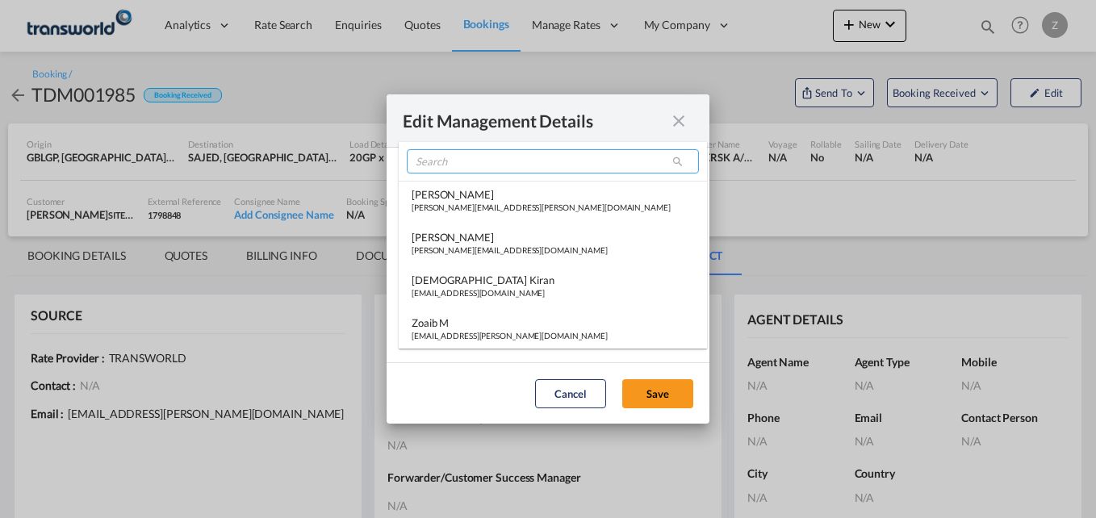
click at [475, 161] on input "search" at bounding box center [553, 161] width 292 height 24
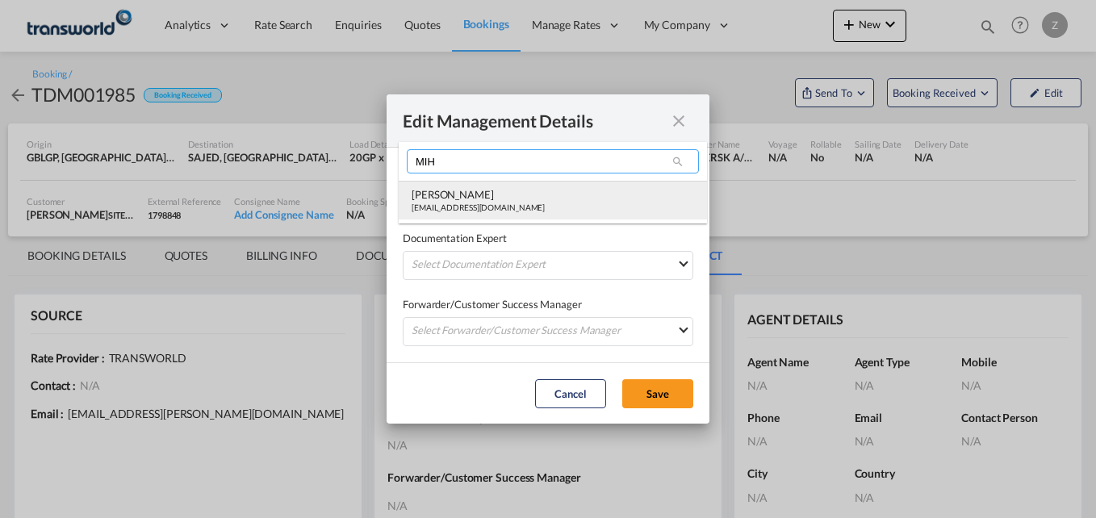
type input "MIH"
click at [468, 198] on div "[PERSON_NAME]" at bounding box center [478, 194] width 133 height 15
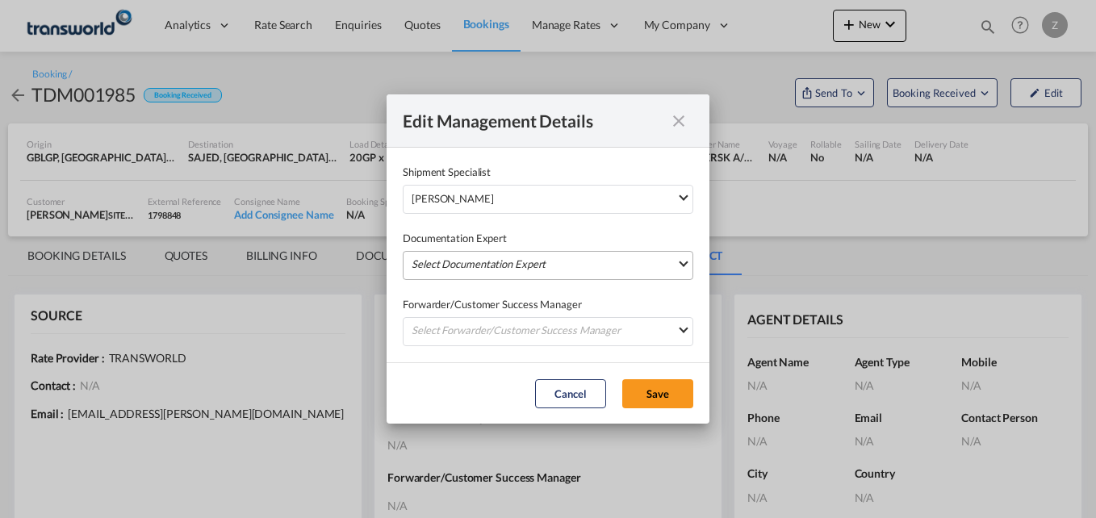
click at [449, 258] on md-select "Select Documentation Expert [PERSON_NAME] W [PERSON_NAME][EMAIL_ADDRESS][PERSON…" at bounding box center [548, 265] width 291 height 29
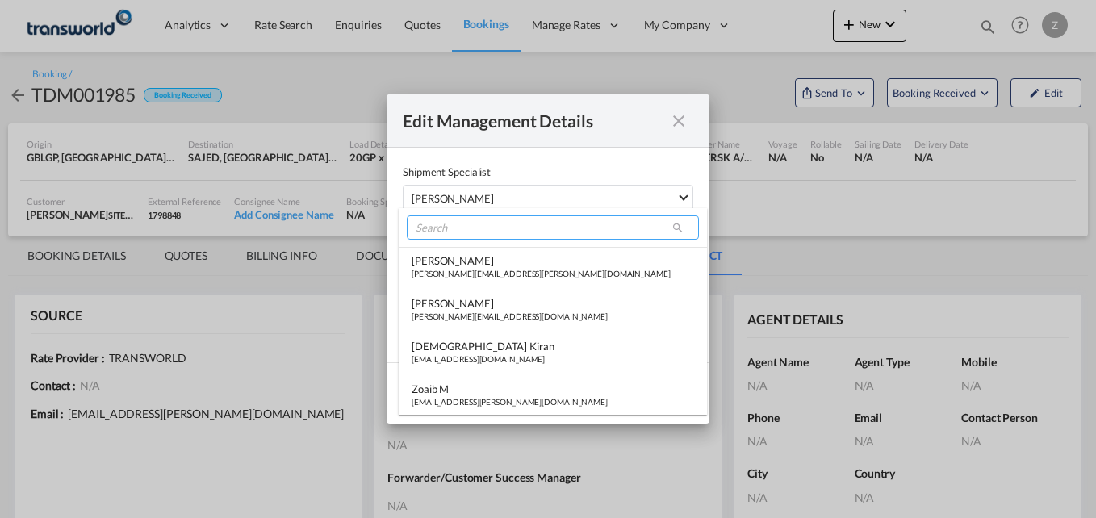
click at [457, 235] on input "search" at bounding box center [553, 228] width 292 height 24
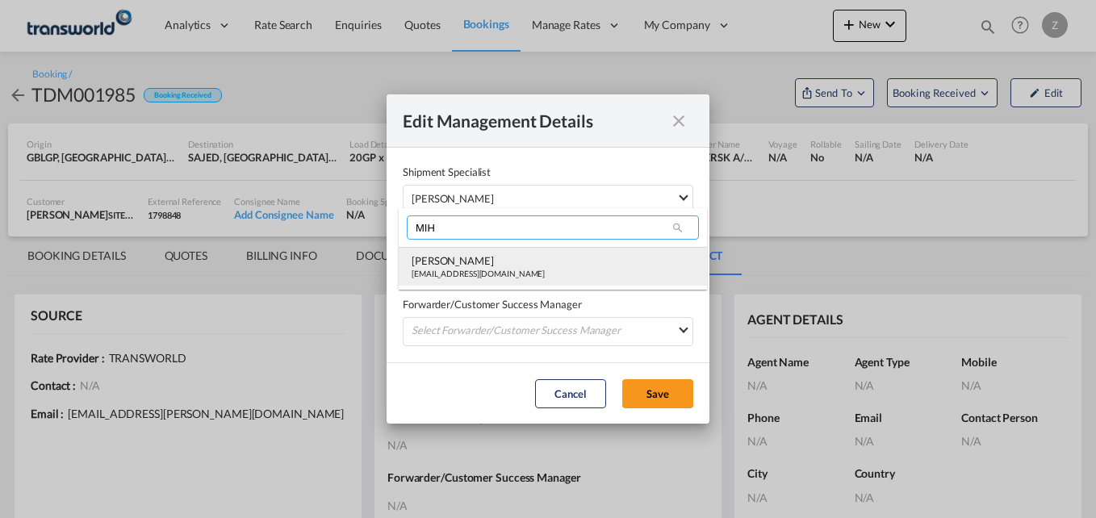
type input "MIH"
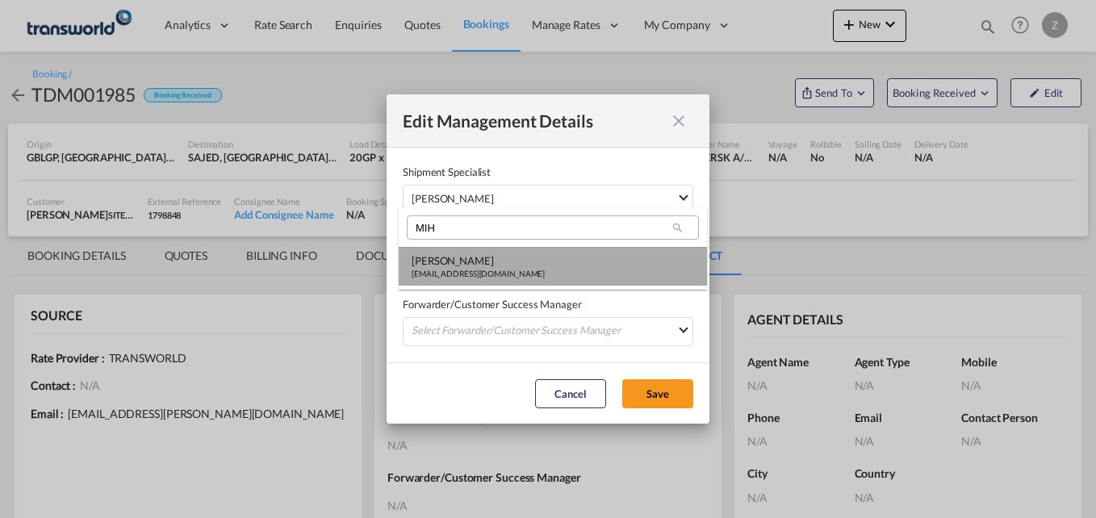
click at [446, 265] on div "[PERSON_NAME]" at bounding box center [478, 260] width 133 height 15
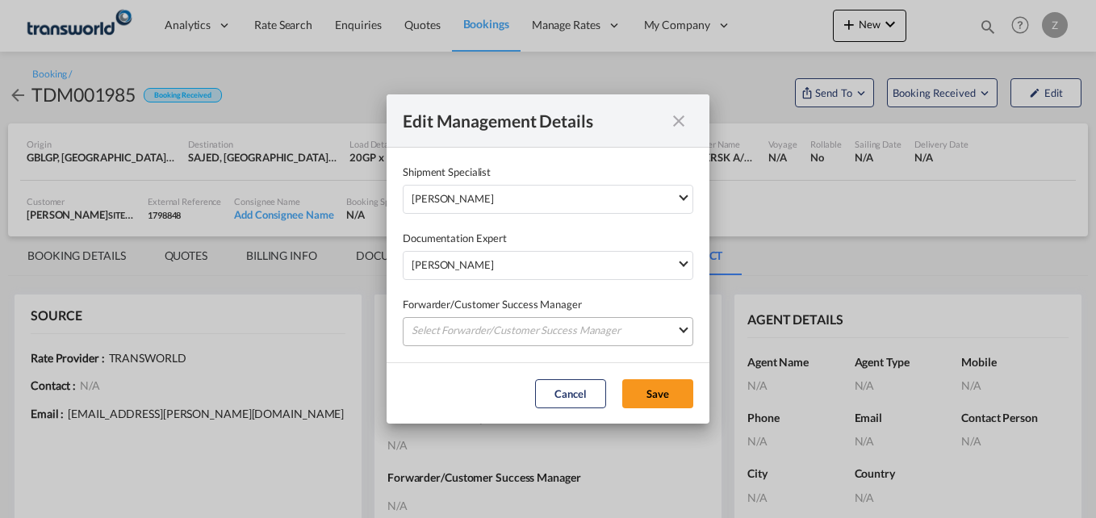
click at [450, 329] on md-select "Select Forwarder/Customer Success Manager [PERSON_NAME] [PERSON_NAME][EMAIL_ADD…" at bounding box center [548, 331] width 291 height 29
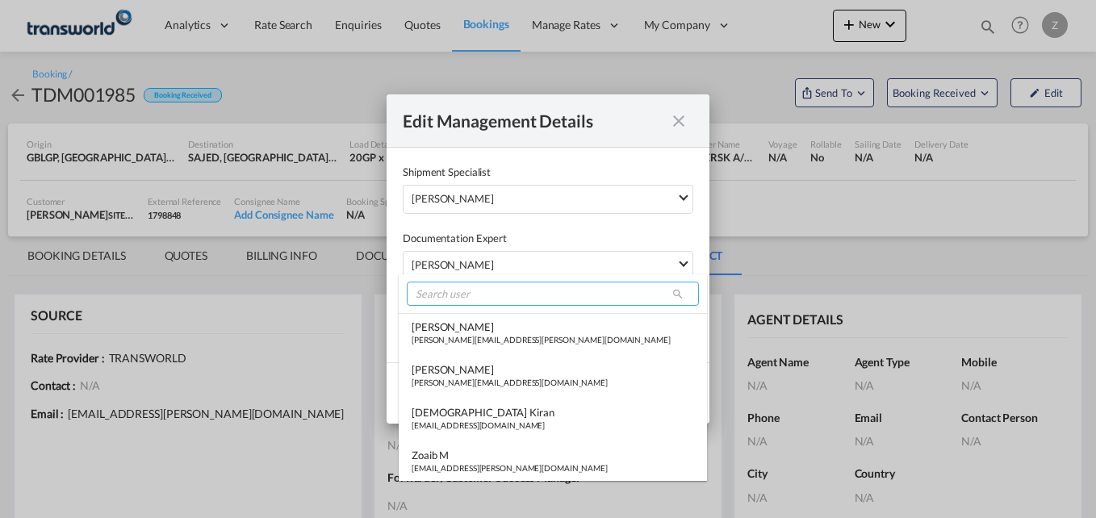
click at [456, 294] on input "search" at bounding box center [553, 294] width 292 height 24
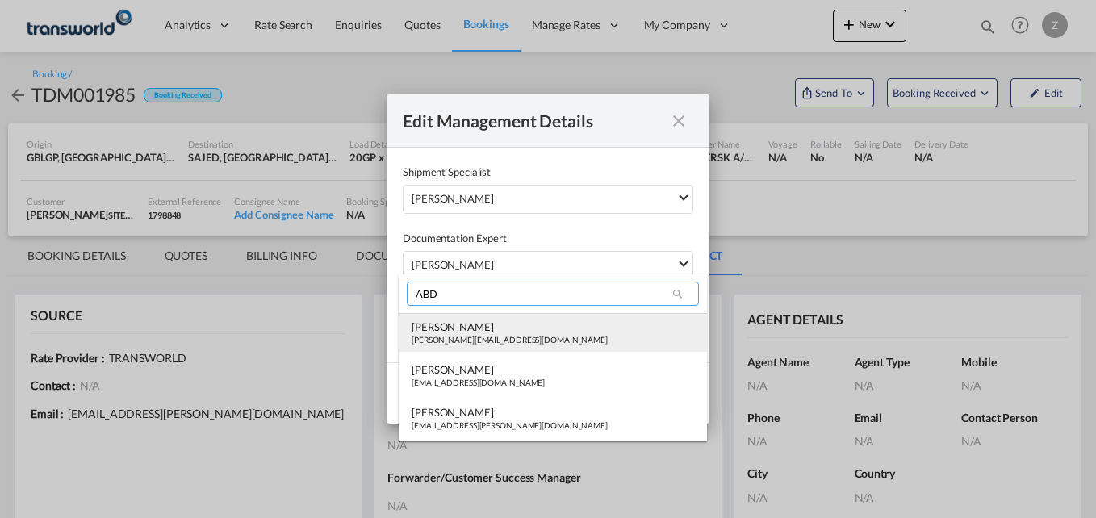
type input "ABD"
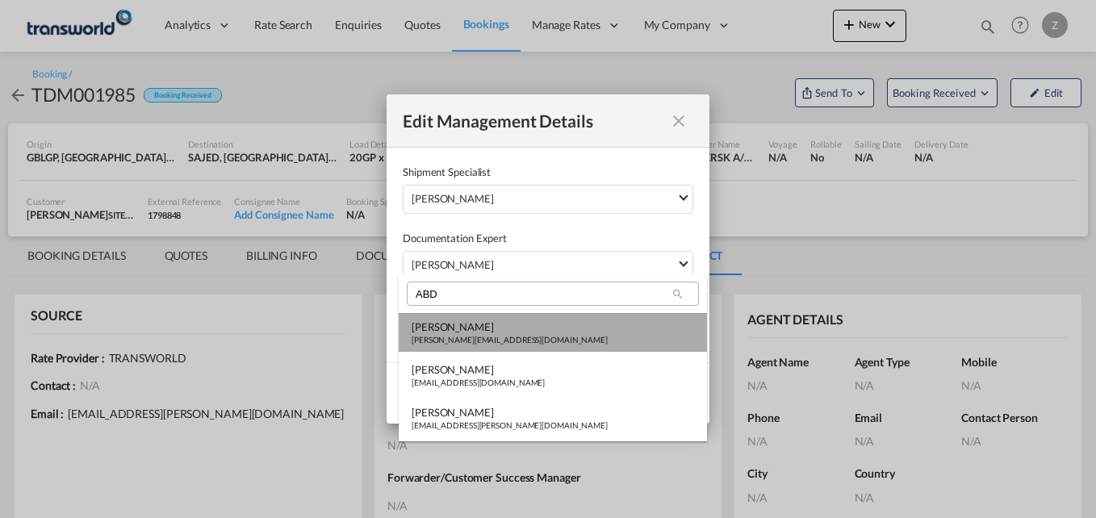
click at [454, 327] on div "[PERSON_NAME]" at bounding box center [510, 327] width 196 height 15
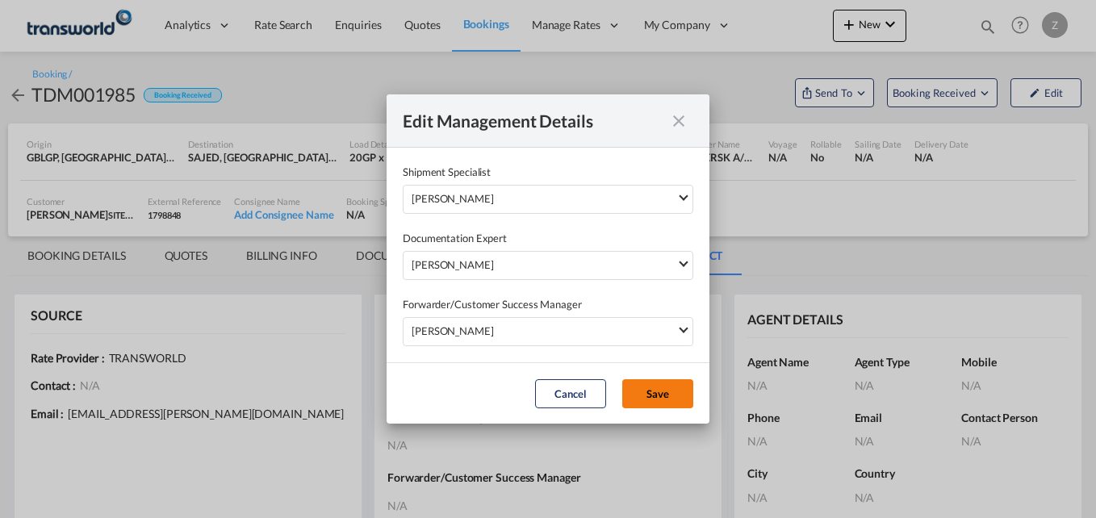
click at [658, 381] on button "Save" at bounding box center [657, 393] width 71 height 29
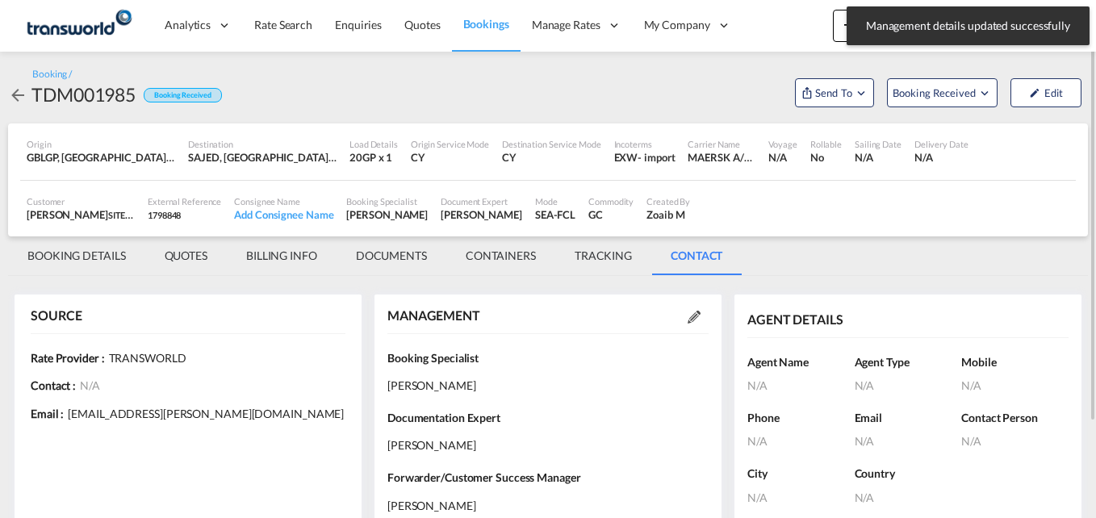
click at [92, 259] on md-tab-item "BOOKING DETAILS" at bounding box center [76, 256] width 137 height 39
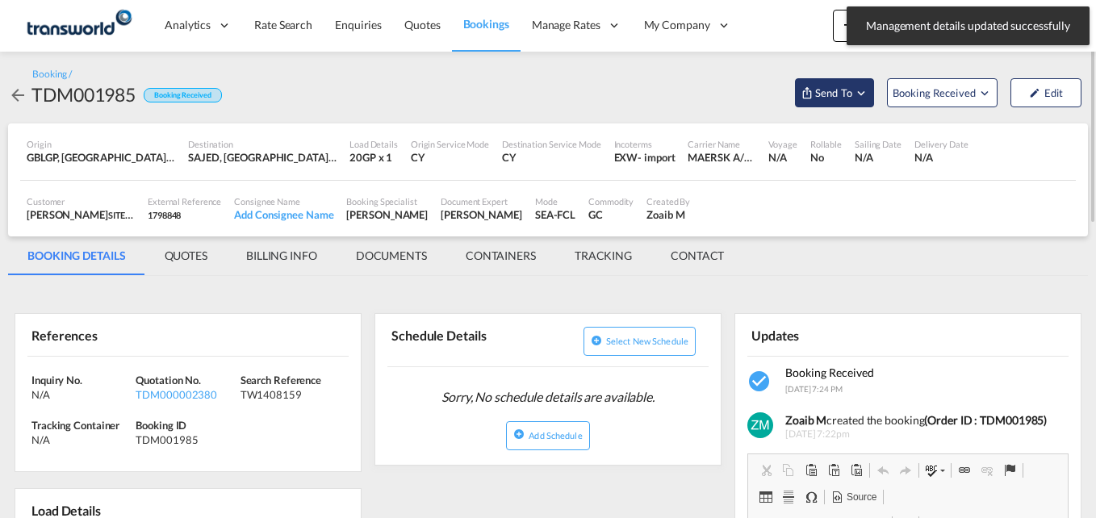
click at [845, 96] on span "Send To" at bounding box center [834, 93] width 40 height 16
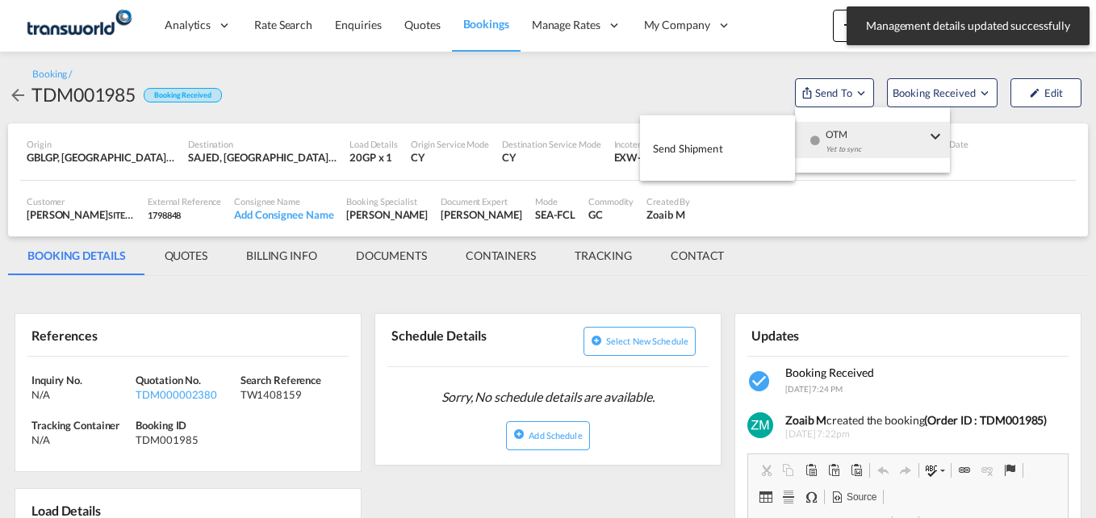
click at [728, 142] on button "Send Shipment" at bounding box center [717, 148] width 155 height 36
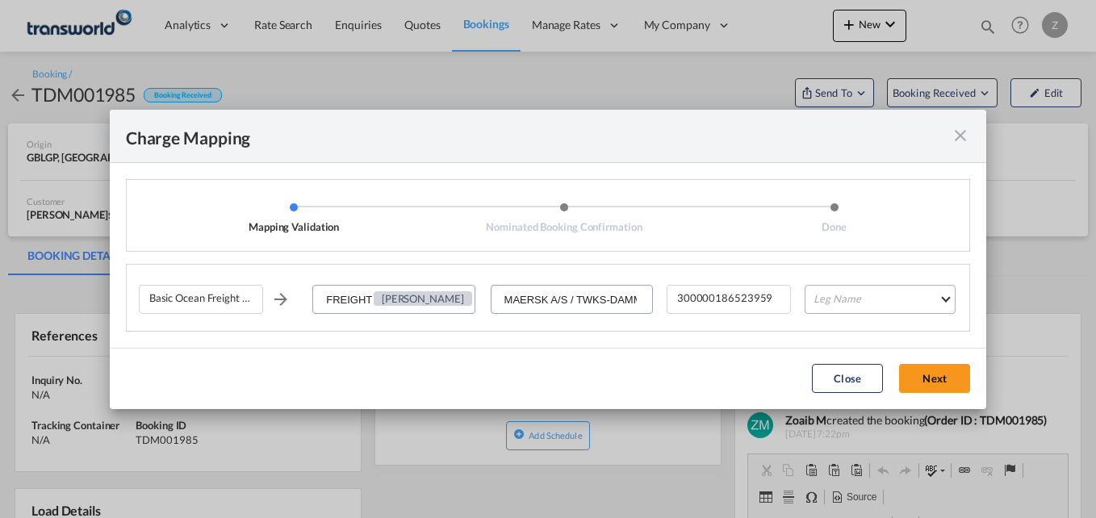
click at [847, 295] on md-select "Leg Name HANDLING ORIGIN VESSEL HANDLING DESTINATION OTHERS TL PICK UP CUSTOMS …" at bounding box center [880, 299] width 151 height 29
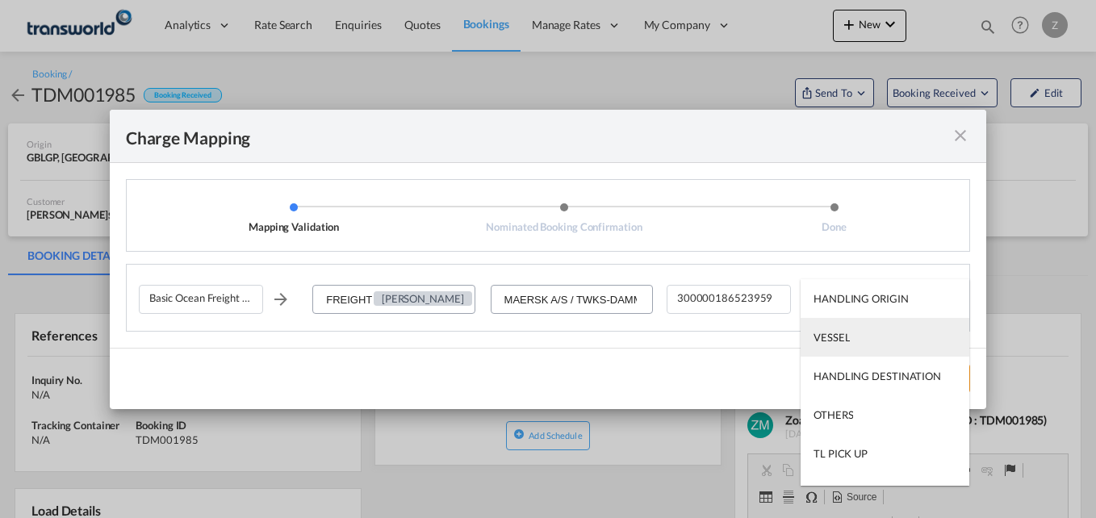
click at [840, 337] on div "VESSEL" at bounding box center [832, 337] width 36 height 15
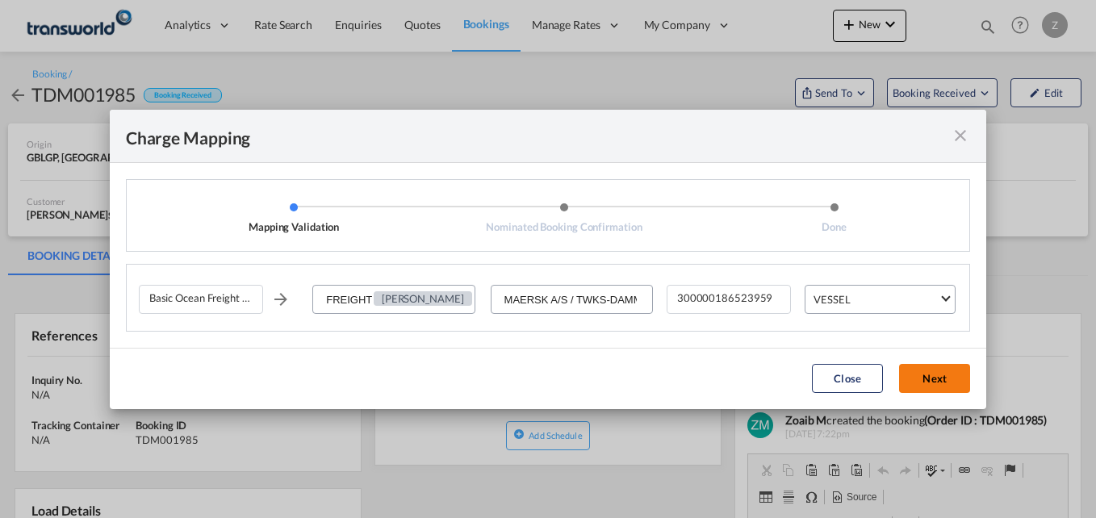
click at [940, 368] on button "Next" at bounding box center [934, 378] width 71 height 29
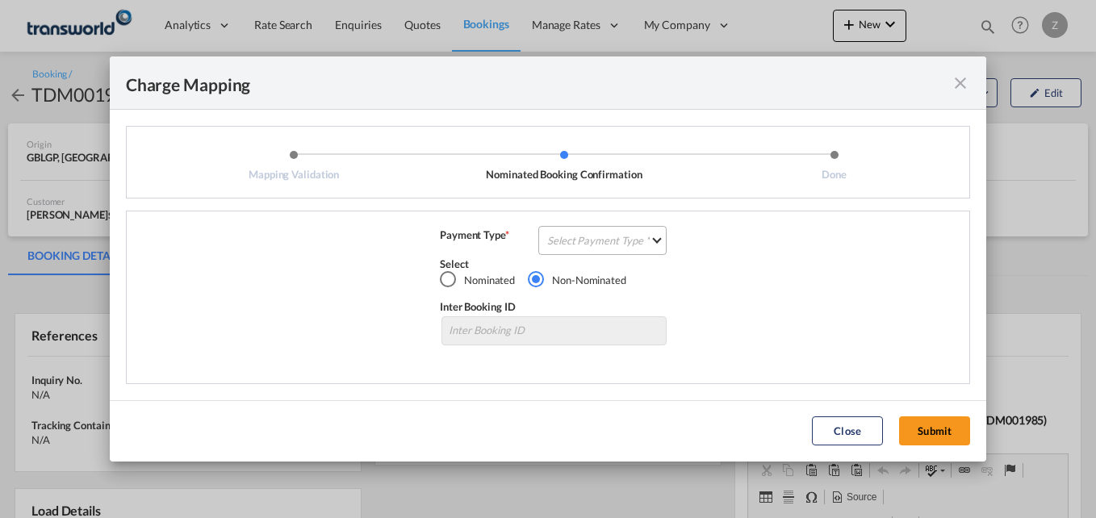
click at [572, 243] on md-select "Select Payment Type COLLECT PREPAID" at bounding box center [602, 240] width 128 height 29
click at [598, 232] on md-option "COLLECT" at bounding box center [607, 240] width 143 height 39
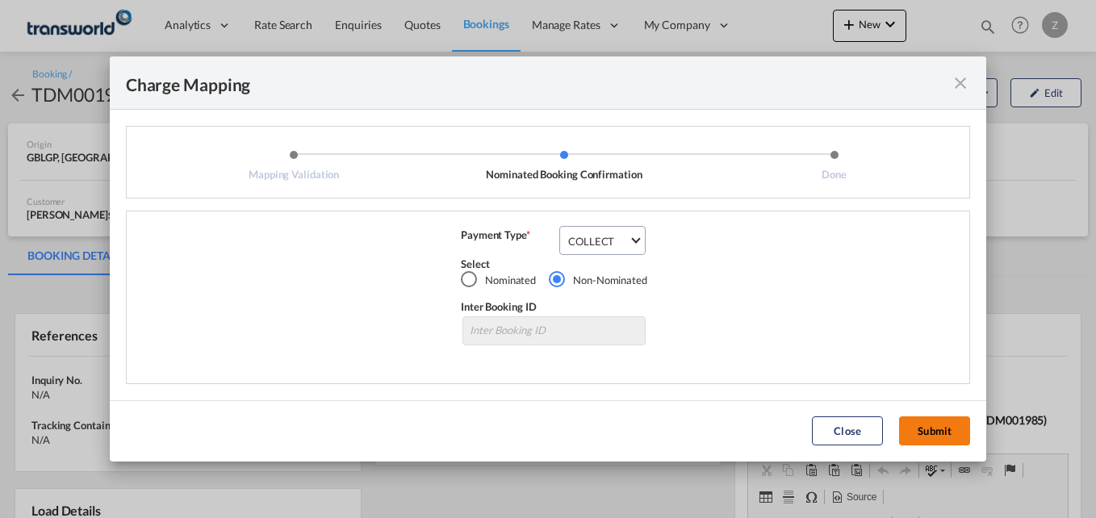
click at [934, 423] on button "Submit" at bounding box center [934, 431] width 71 height 29
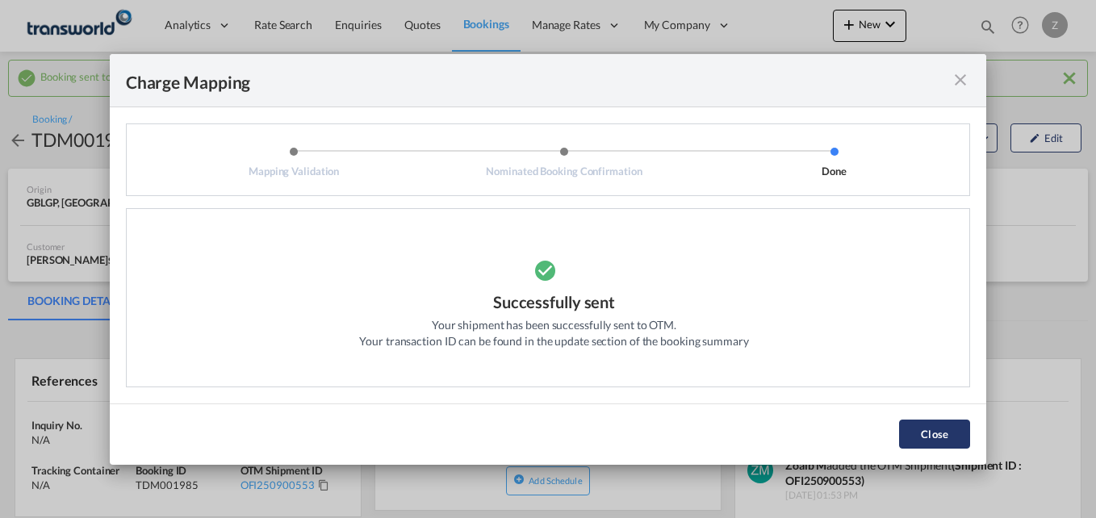
click at [944, 441] on button "Close" at bounding box center [934, 434] width 71 height 29
